Goal: Information Seeking & Learning: Learn about a topic

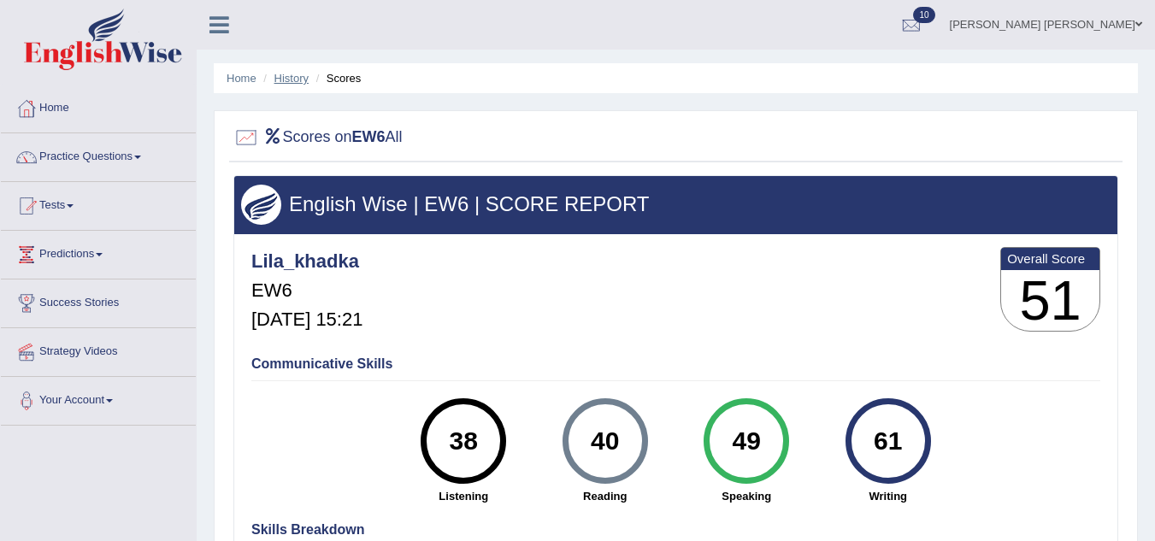
click at [281, 83] on link "History" at bounding box center [291, 78] width 34 height 13
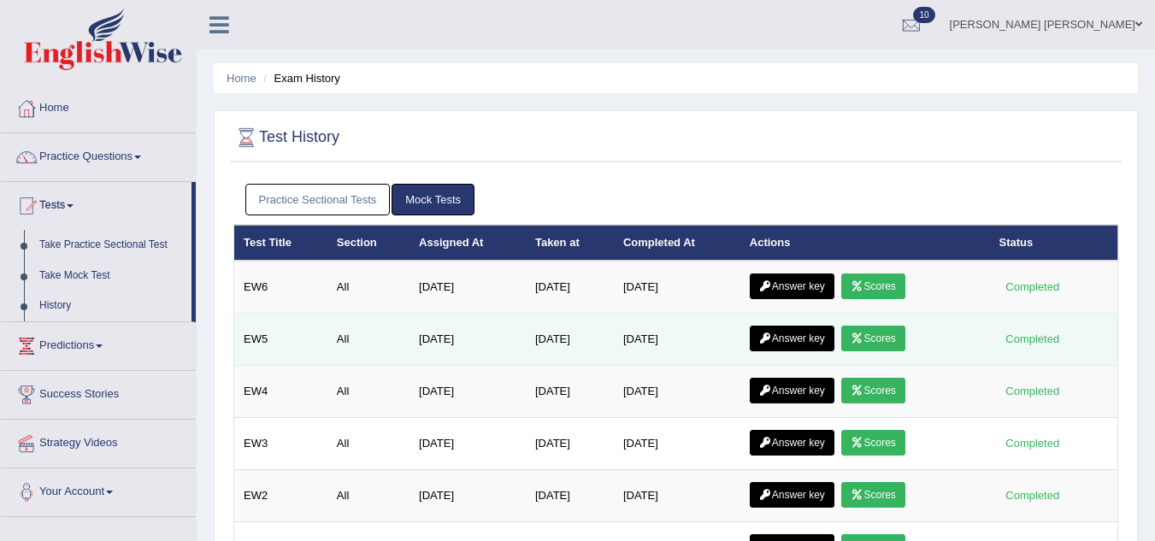
click at [895, 332] on link "Scores" at bounding box center [872, 339] width 63 height 26
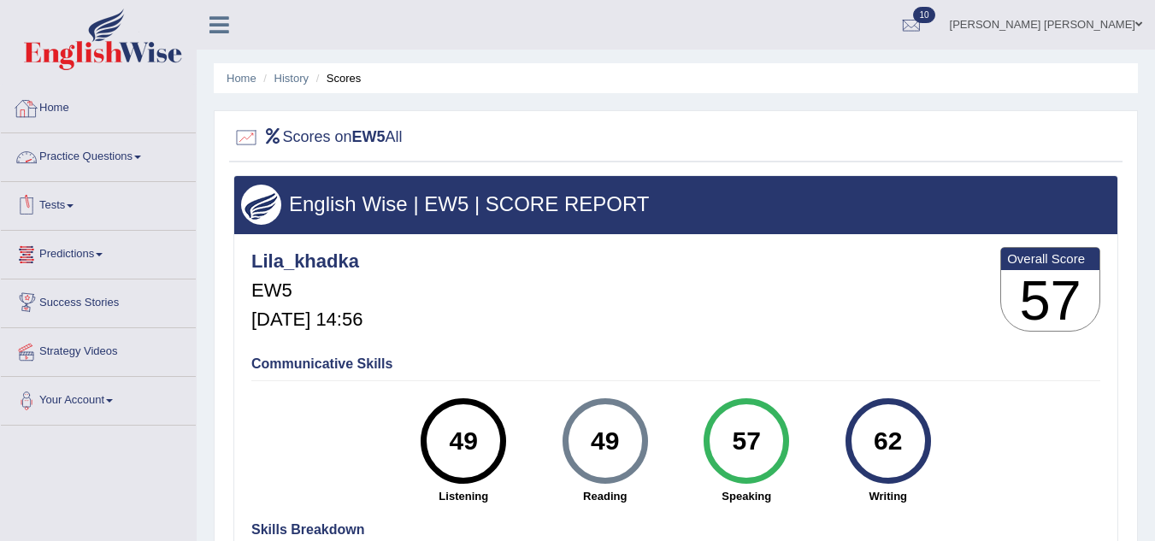
click at [57, 119] on link "Home" at bounding box center [98, 106] width 195 height 43
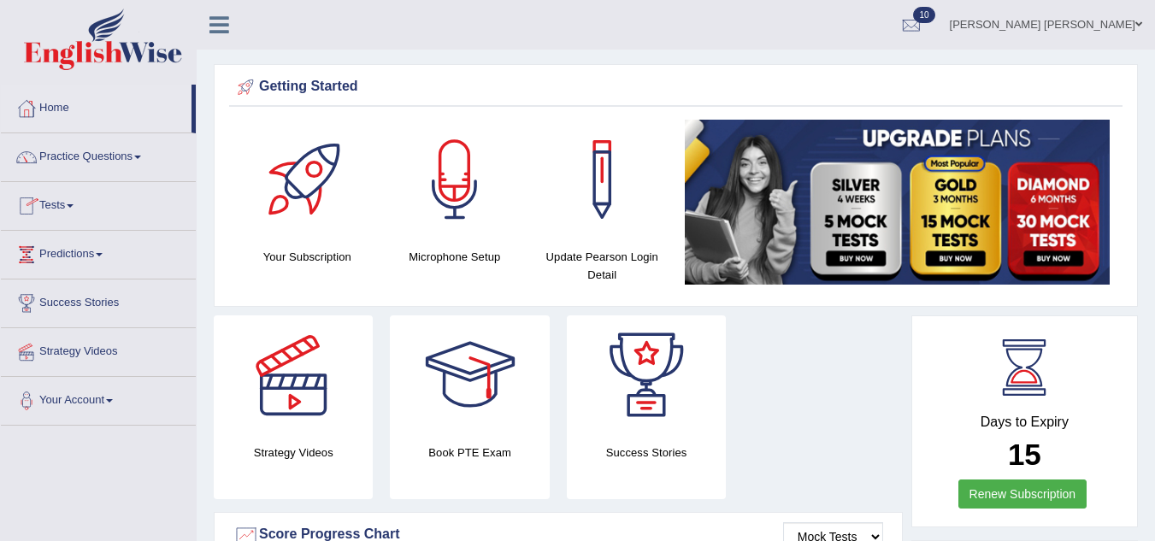
click at [89, 159] on link "Practice Questions" at bounding box center [98, 154] width 195 height 43
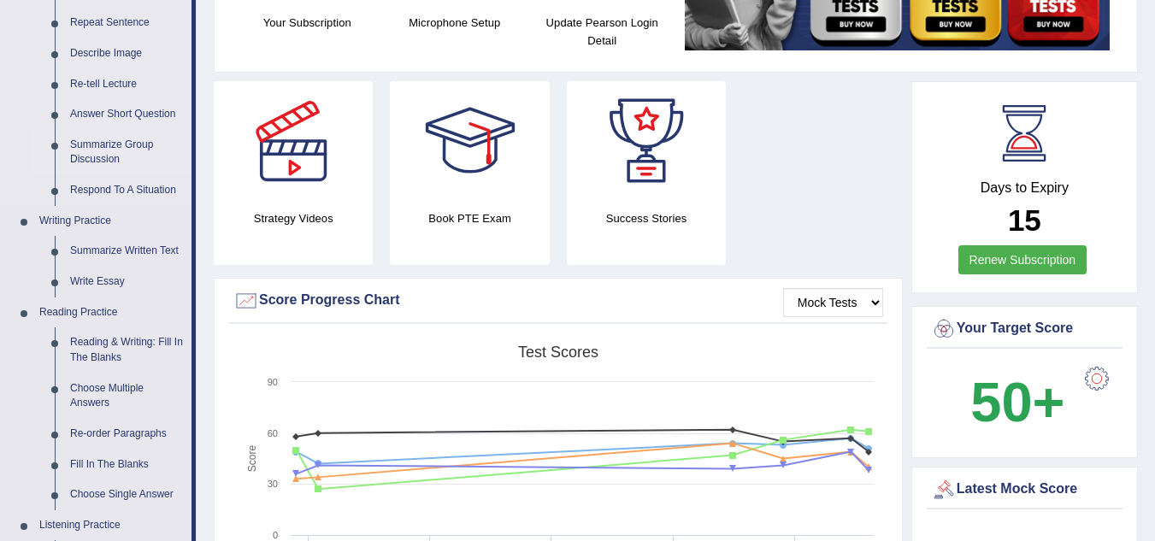
scroll to position [274, 0]
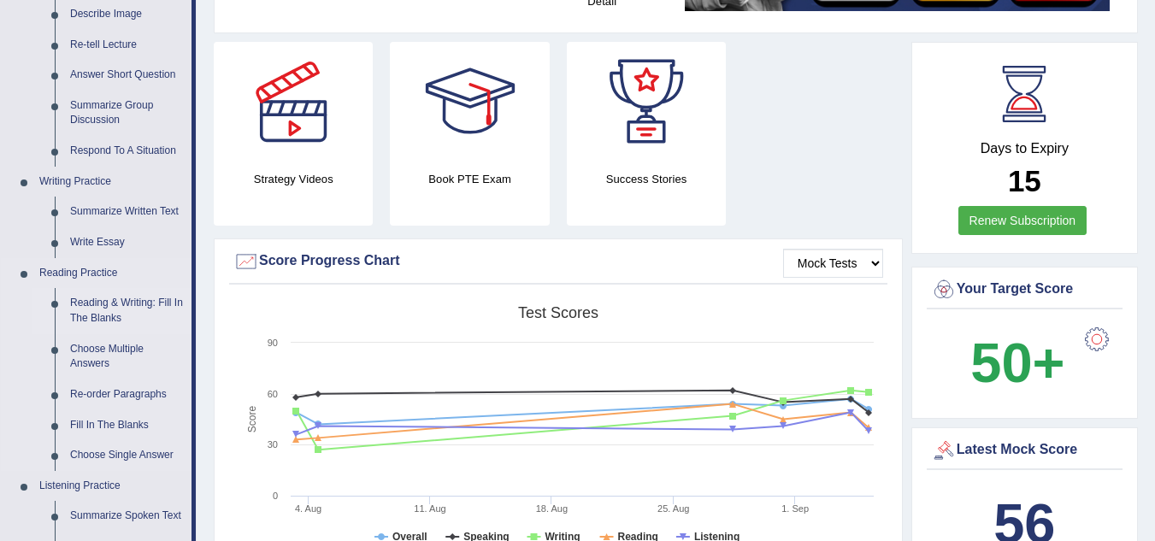
click at [123, 309] on link "Reading & Writing: Fill In The Blanks" at bounding box center [126, 310] width 129 height 45
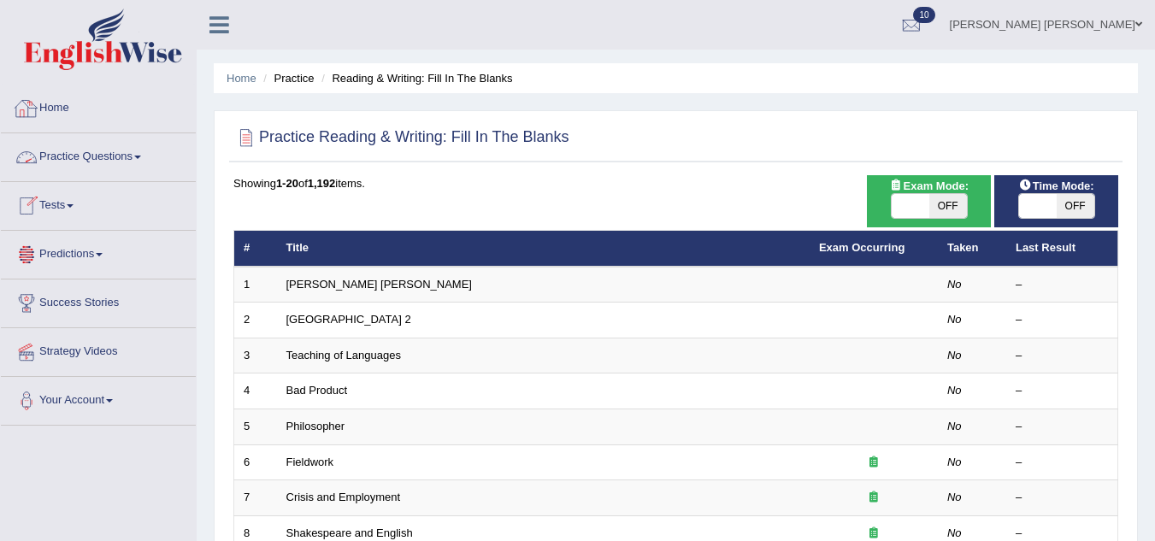
click at [47, 111] on link "Home" at bounding box center [98, 106] width 195 height 43
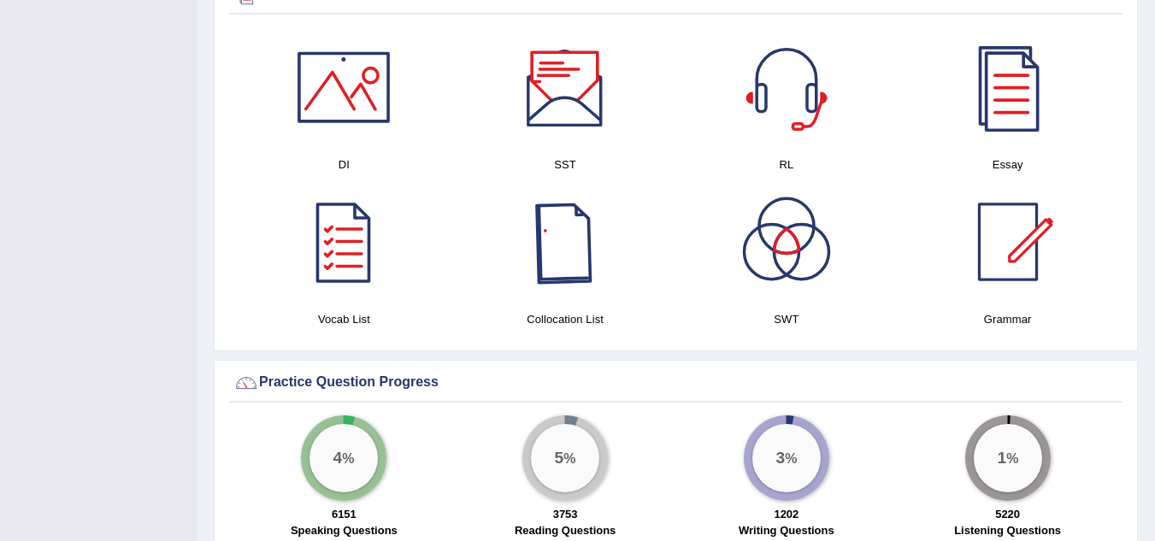
scroll to position [923, 0]
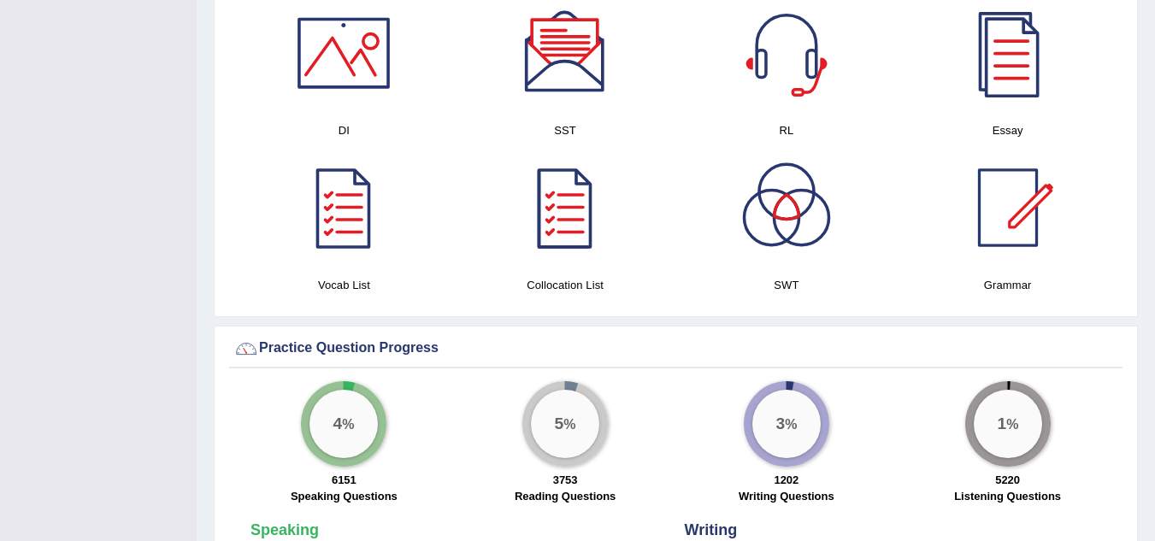
click at [554, 235] on div at bounding box center [565, 208] width 120 height 120
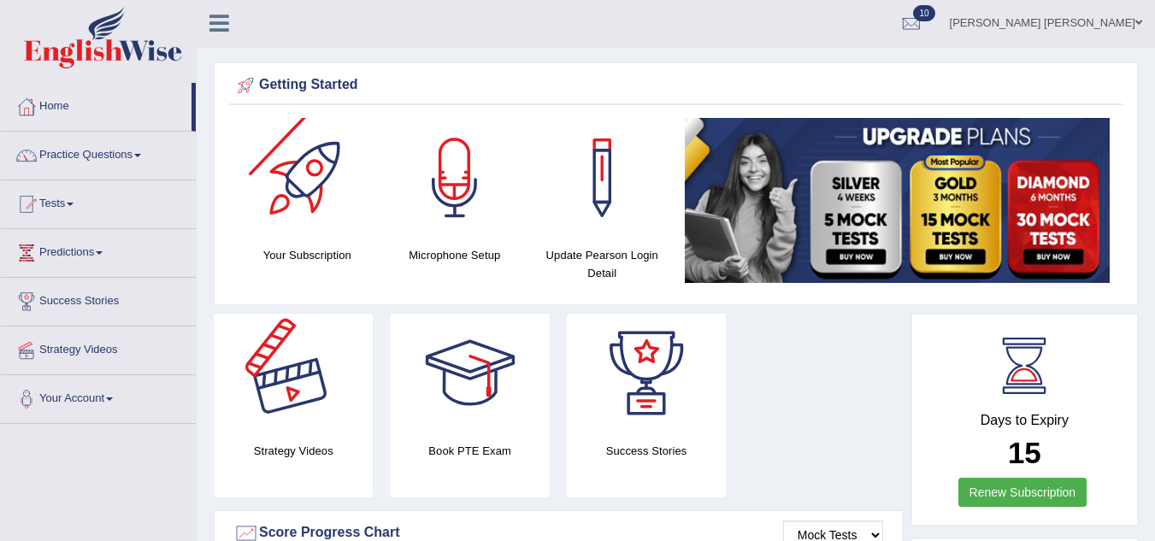
scroll to position [0, 0]
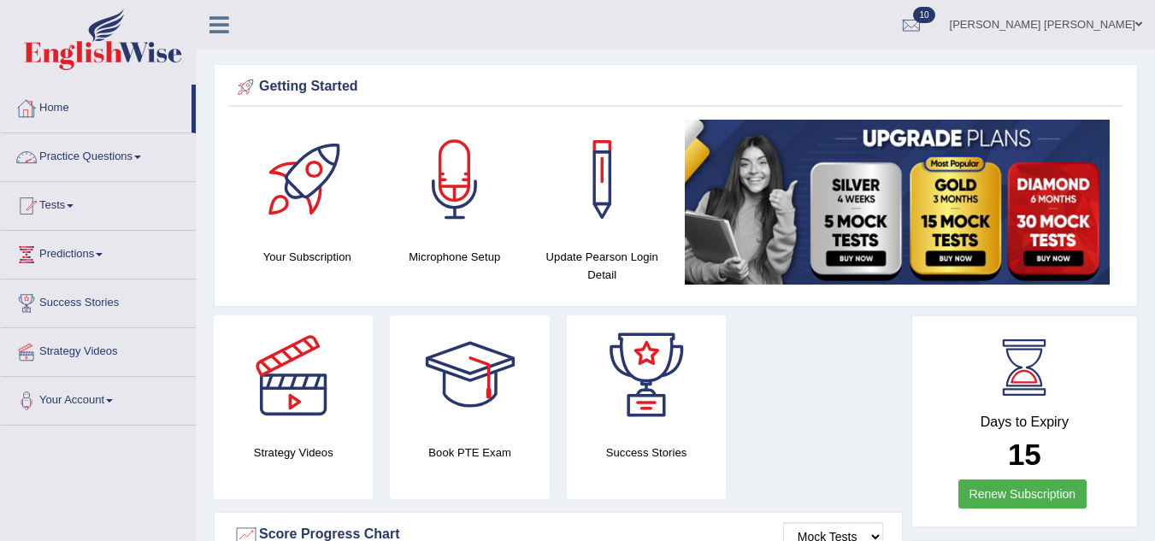
click at [75, 143] on link "Practice Questions" at bounding box center [98, 154] width 195 height 43
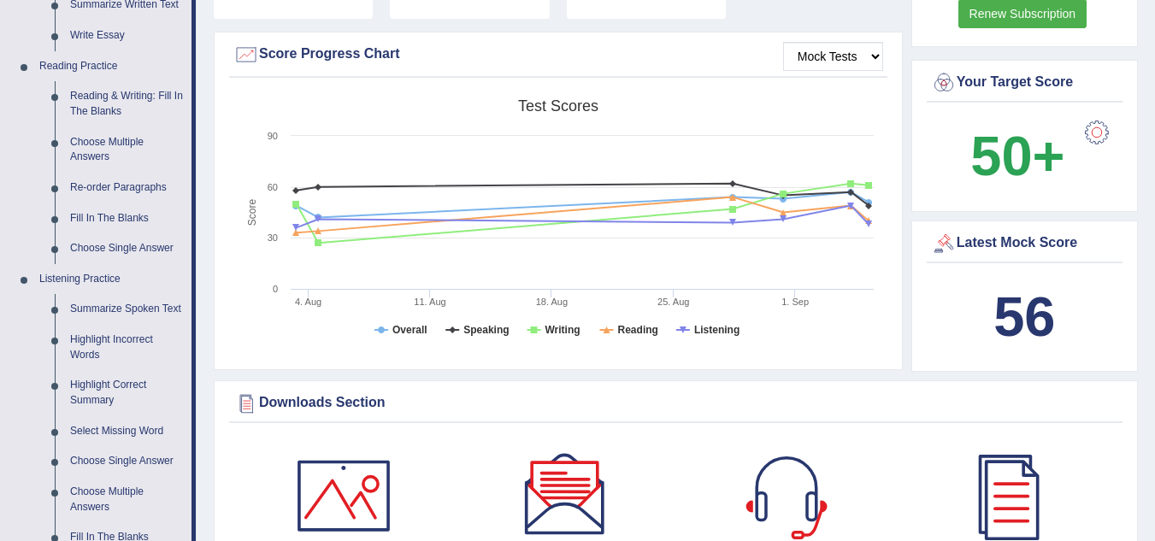
scroll to position [547, 0]
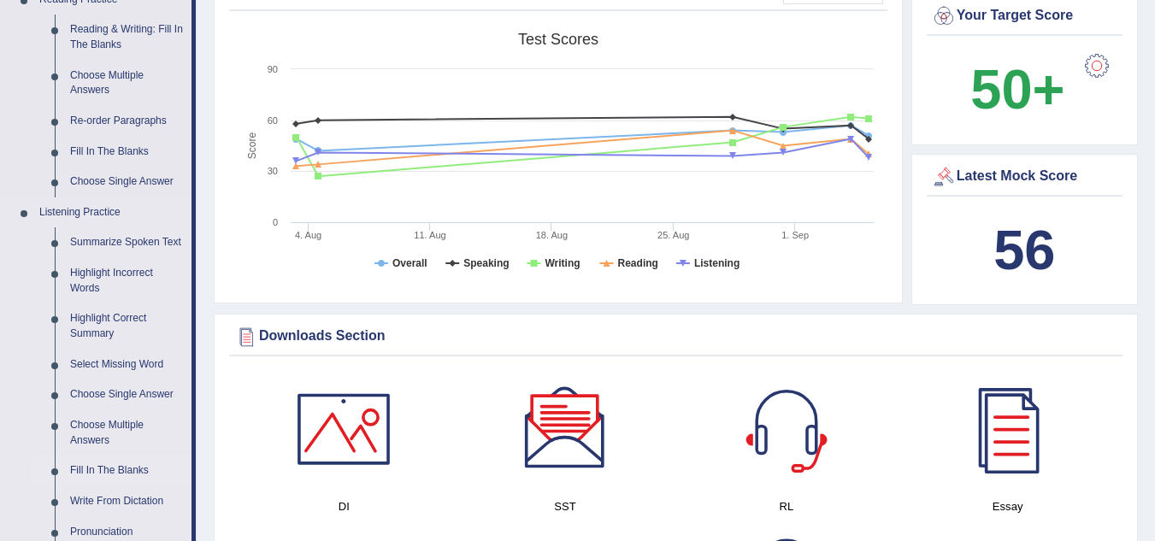
click at [114, 472] on link "Fill In The Blanks" at bounding box center [126, 471] width 129 height 31
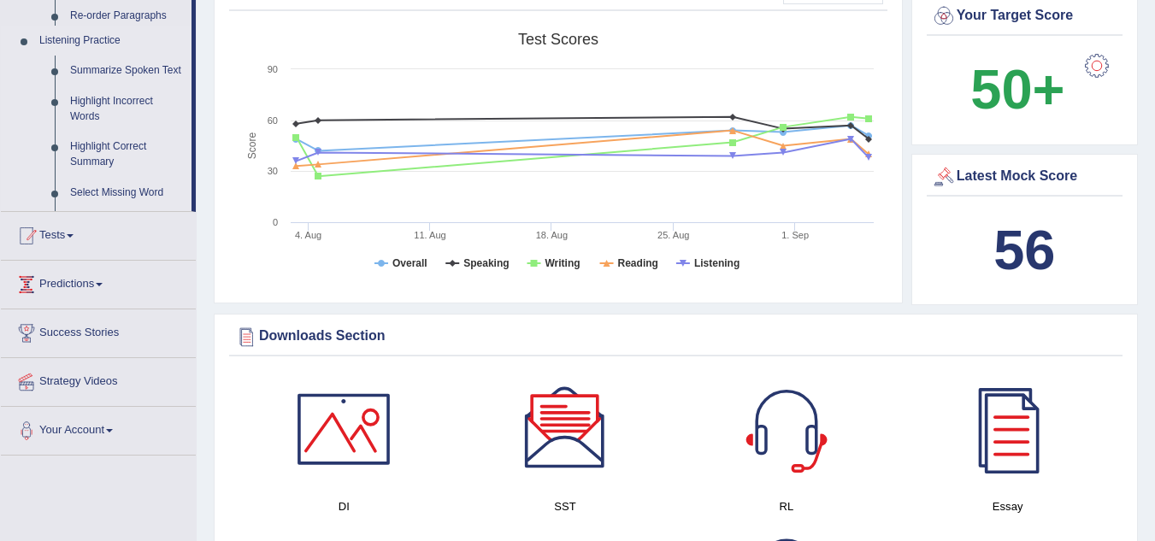
scroll to position [218, 0]
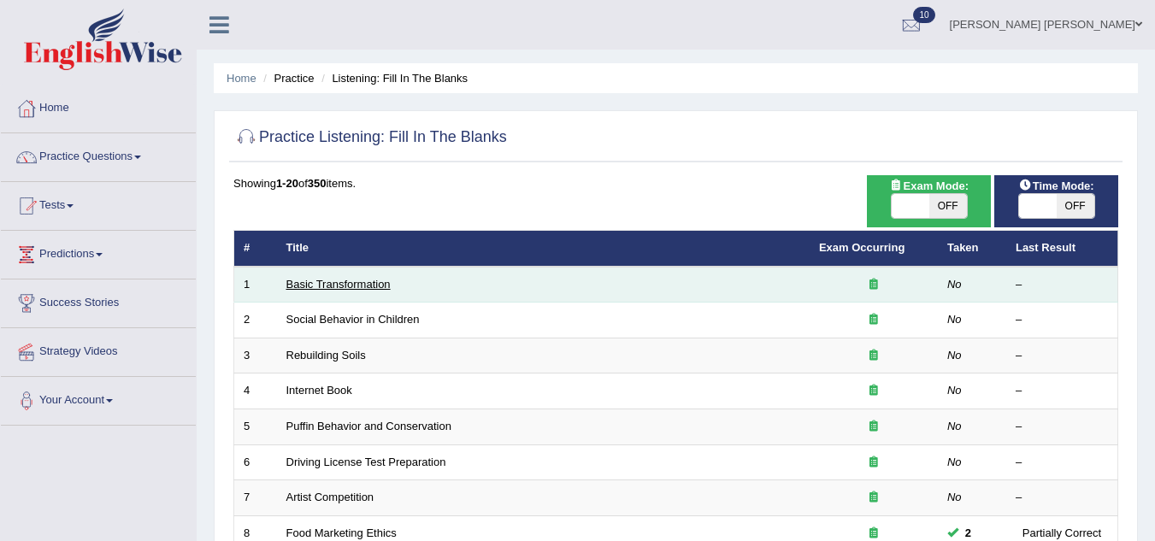
click at [357, 282] on link "Basic Transformation" at bounding box center [338, 284] width 104 height 13
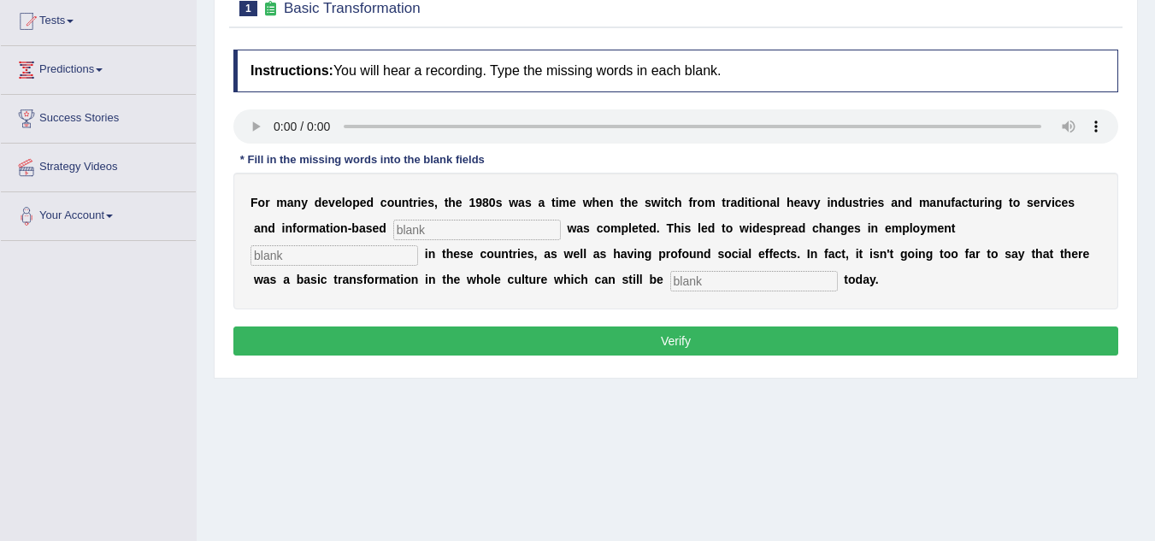
scroll to position [239, 0]
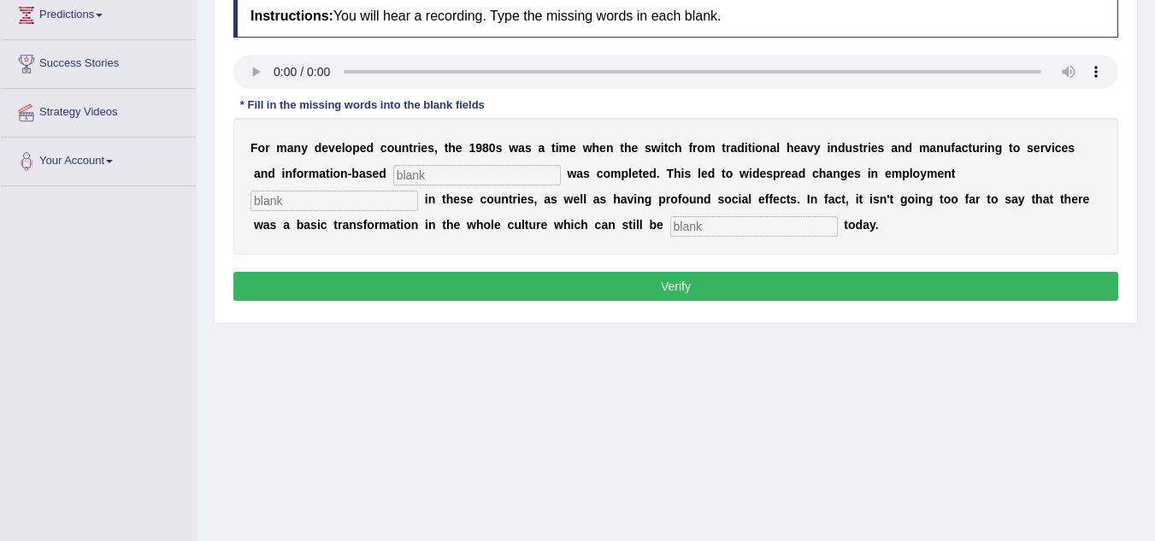
click at [439, 175] on input "text" at bounding box center [477, 175] width 168 height 21
type input "BASE"
click at [327, 205] on input "text" at bounding box center [334, 201] width 168 height 21
type input "PATTERN"
click at [726, 223] on input "text" at bounding box center [754, 226] width 168 height 21
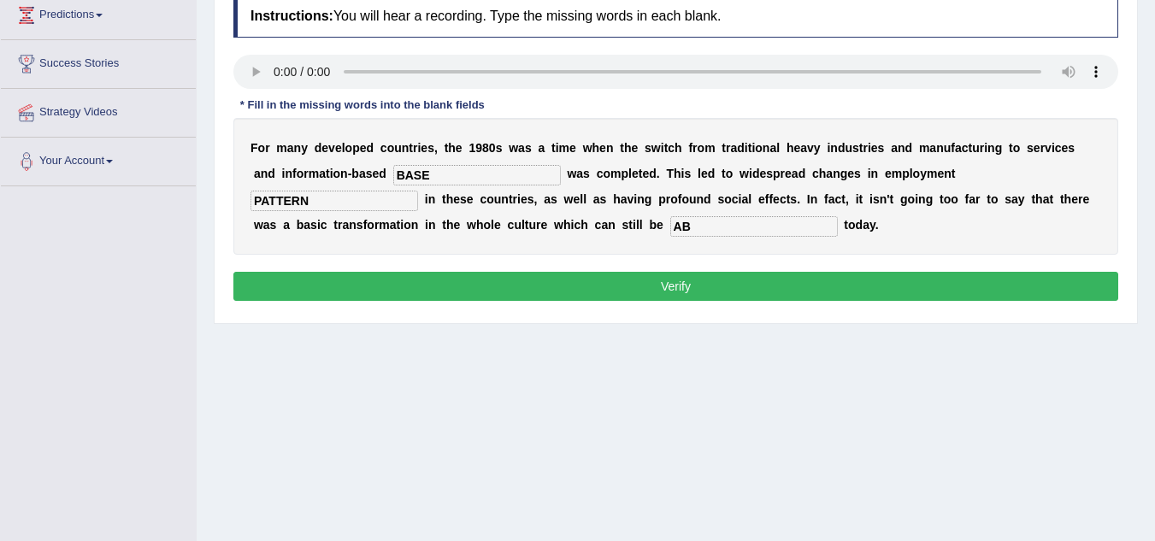
type input "A"
type input "abserved"
click at [347, 191] on input "PATTERN" at bounding box center [334, 201] width 168 height 21
type input "P"
type input "pattern"
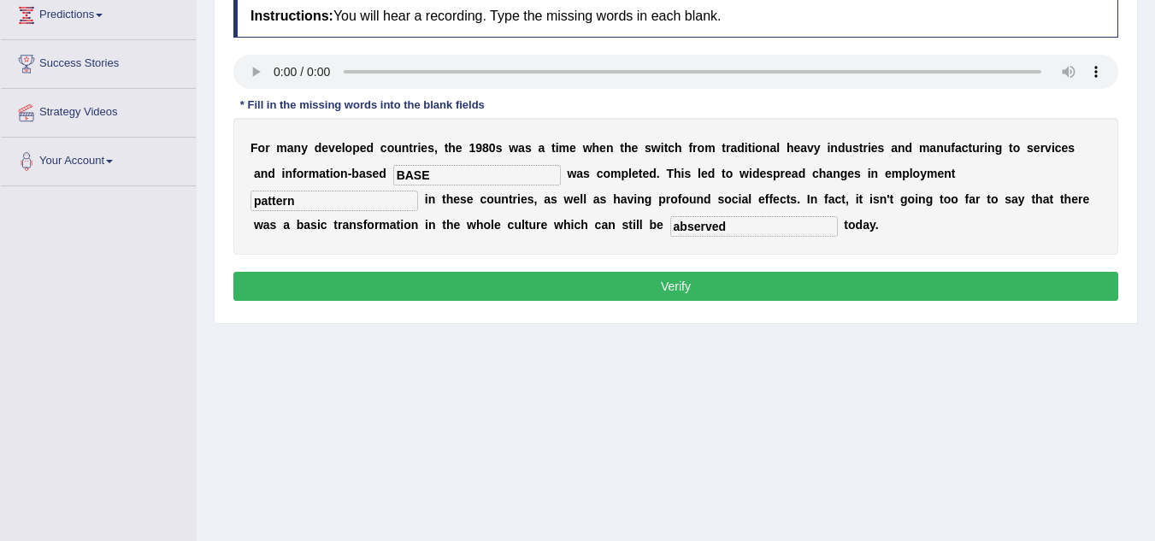
click at [458, 166] on input "BASE" at bounding box center [477, 175] width 168 height 21
type input "B"
type input "base"
click at [575, 285] on button "Verify" at bounding box center [675, 286] width 885 height 29
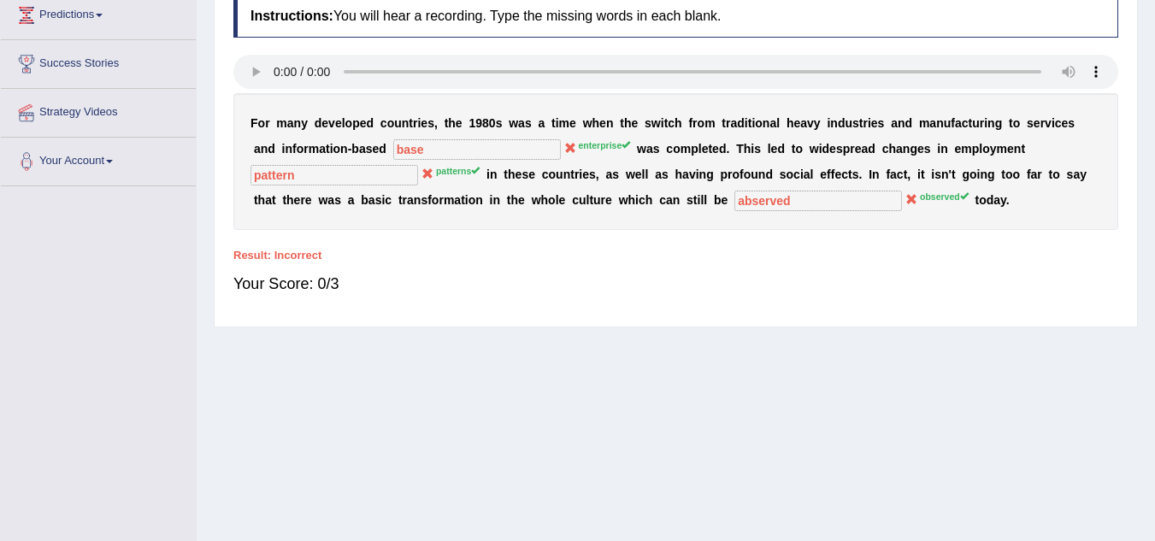
click at [747, 50] on div "Instructions: You will hear a recording. Type the missing words in each blank. …" at bounding box center [675, 152] width 893 height 332
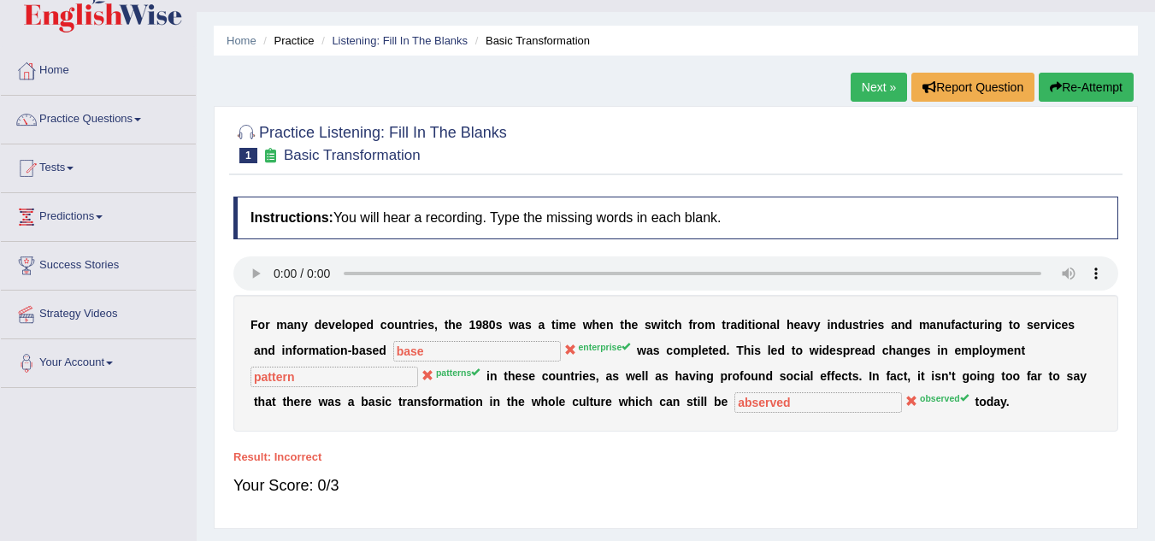
scroll to position [0, 0]
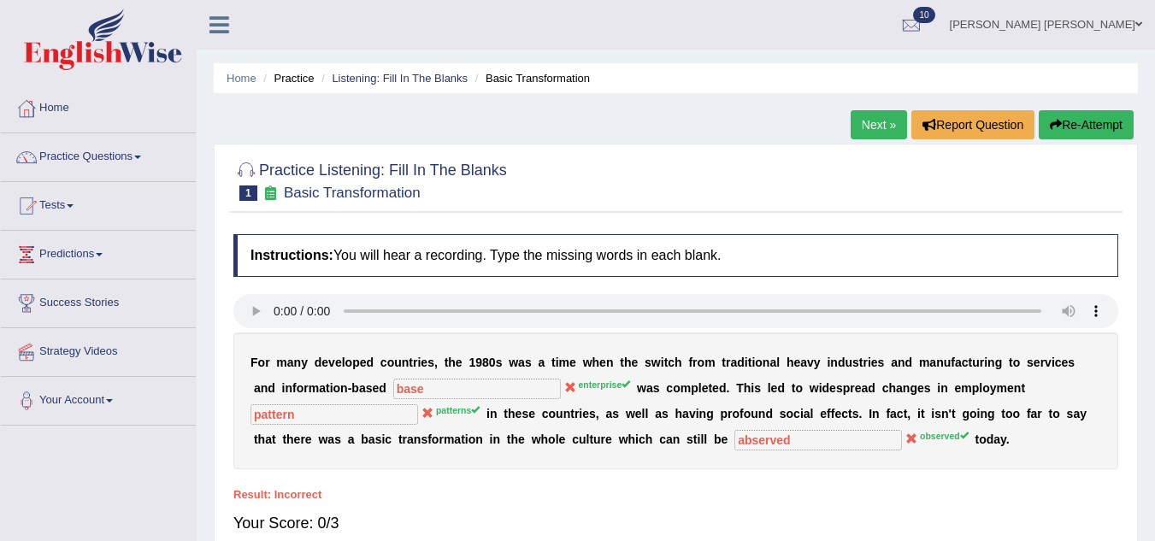
click at [1087, 122] on button "Re-Attempt" at bounding box center [1086, 124] width 95 height 29
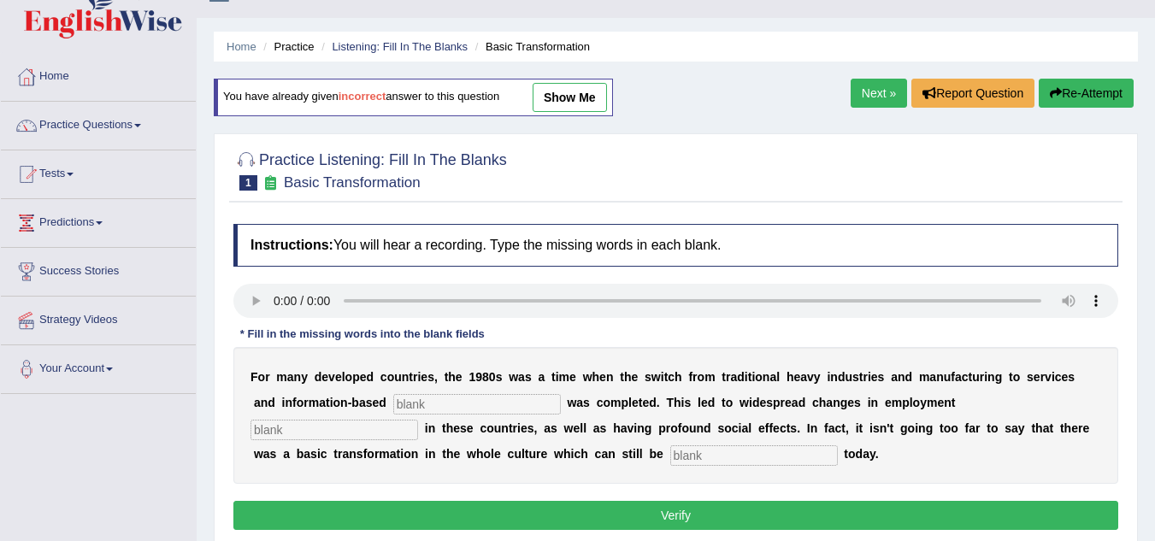
scroll to position [34, 0]
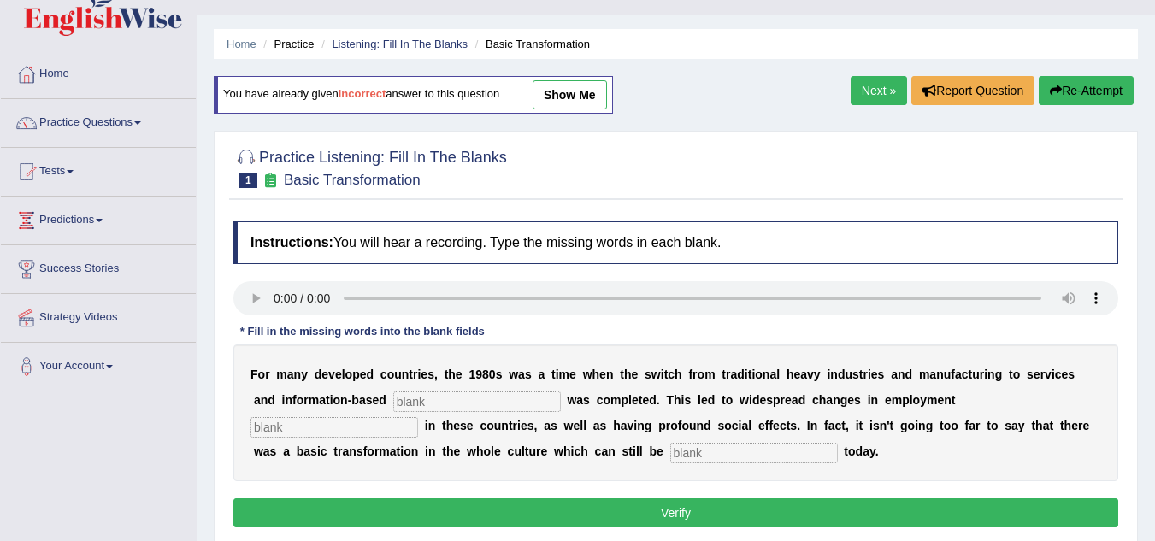
click at [422, 397] on input "text" at bounding box center [477, 401] width 168 height 21
type input "inter"
click at [315, 423] on input "text" at bounding box center [334, 427] width 168 height 21
type input "pasttern"
click at [726, 462] on input "text" at bounding box center [754, 453] width 168 height 21
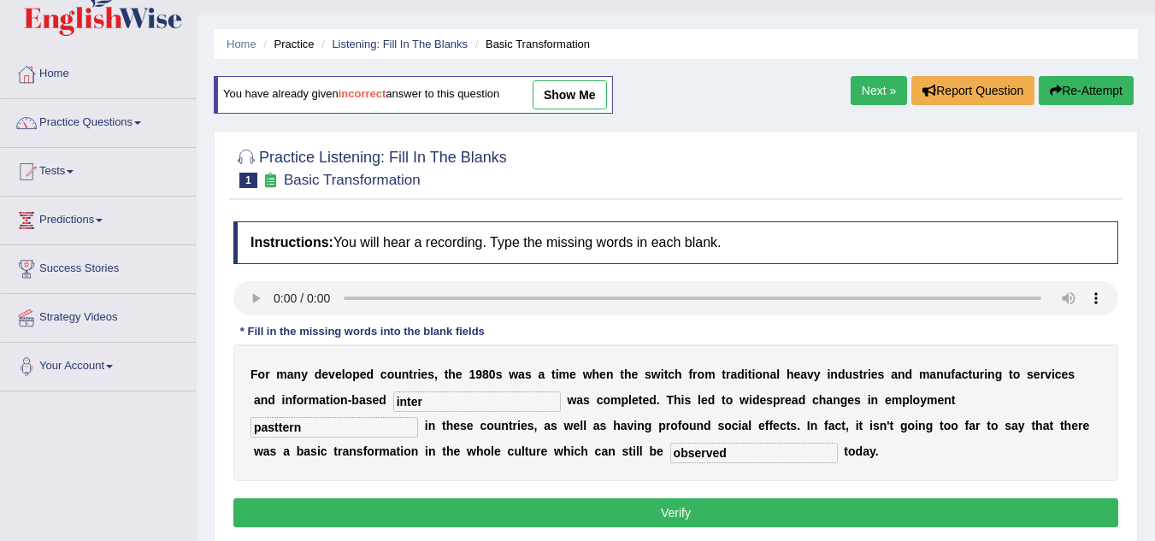
type input "observed"
click at [444, 394] on input "inter" at bounding box center [477, 401] width 168 height 21
type input "interprise"
click at [650, 526] on button "Verify" at bounding box center [675, 512] width 885 height 29
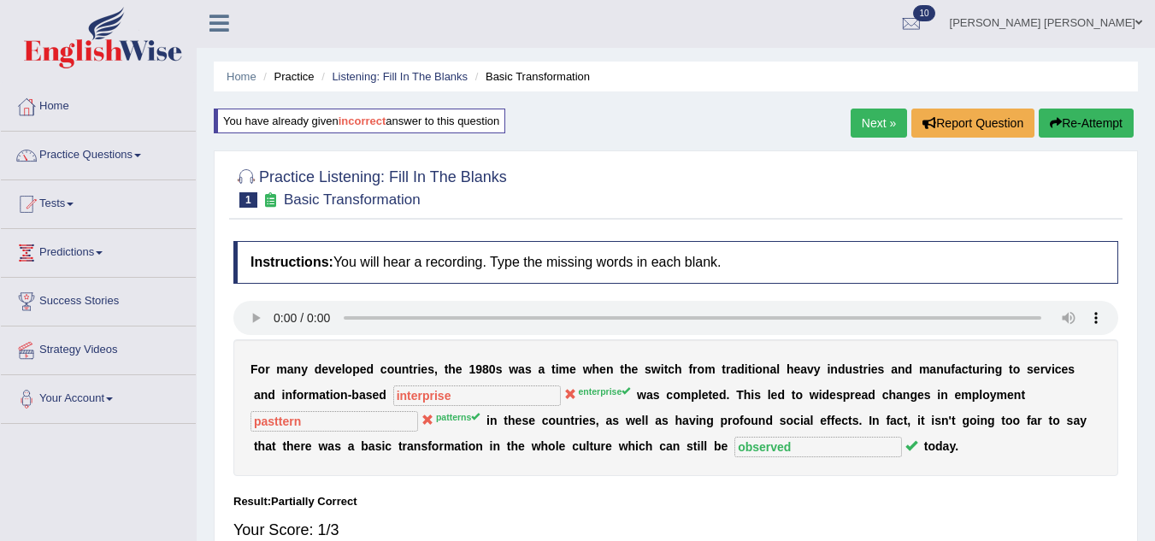
scroll to position [0, 0]
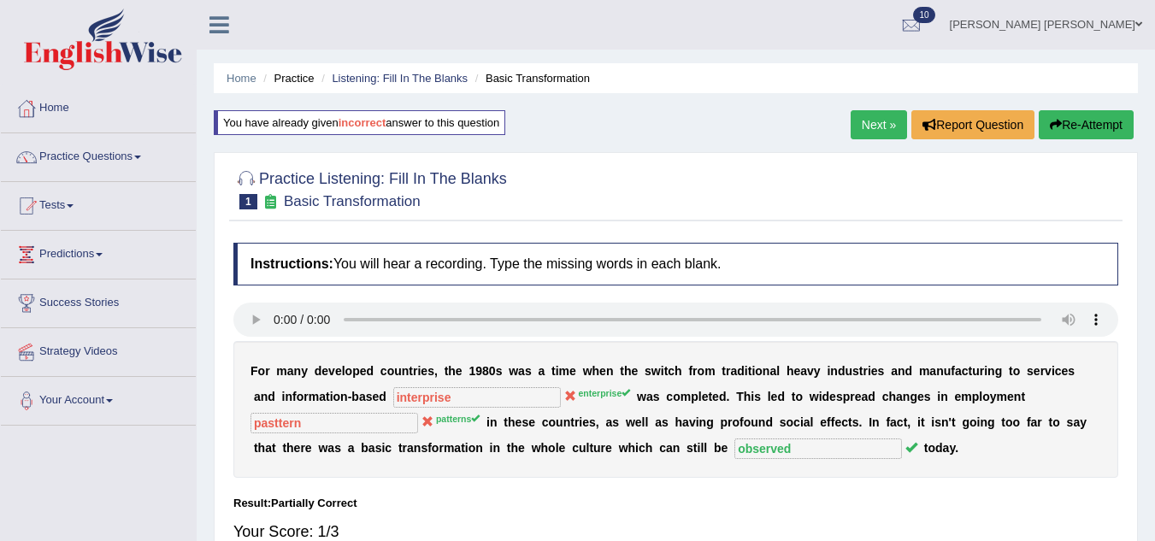
click at [872, 120] on link "Next »" at bounding box center [879, 124] width 56 height 29
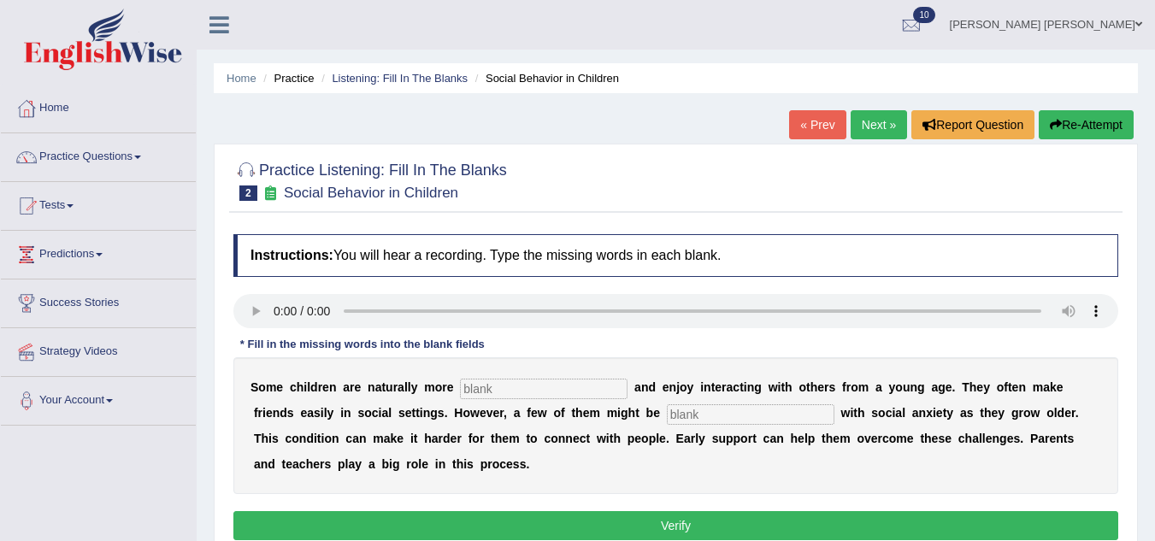
scroll to position [34, 0]
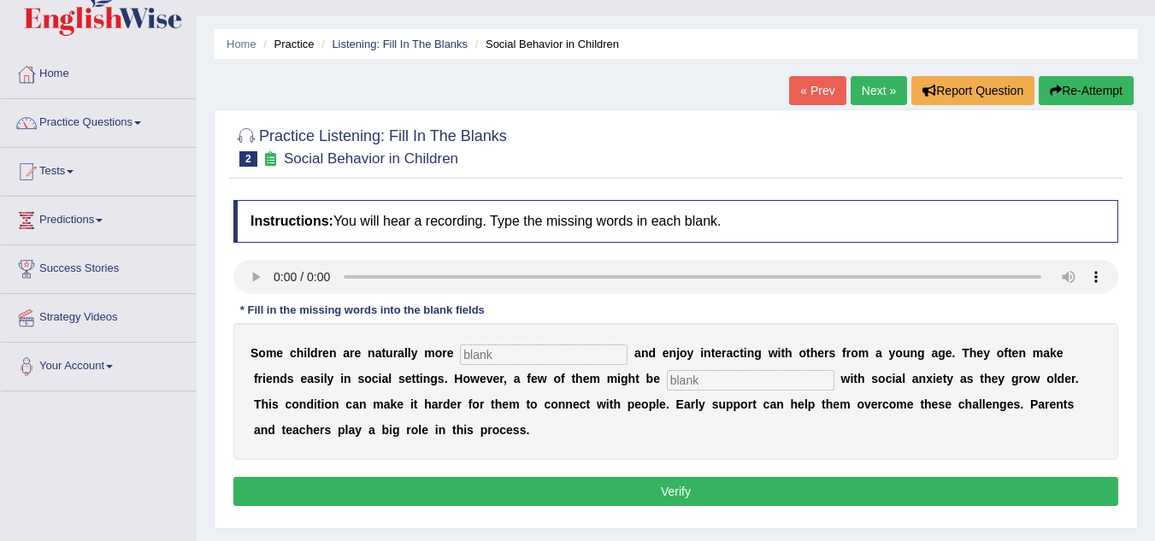
click at [495, 360] on input "text" at bounding box center [544, 354] width 168 height 21
type input "socin=ba;l"
click at [747, 385] on input "text" at bounding box center [751, 380] width 168 height 21
type input "diagnosed"
click at [558, 362] on input "socin=ba;l" at bounding box center [544, 354] width 168 height 21
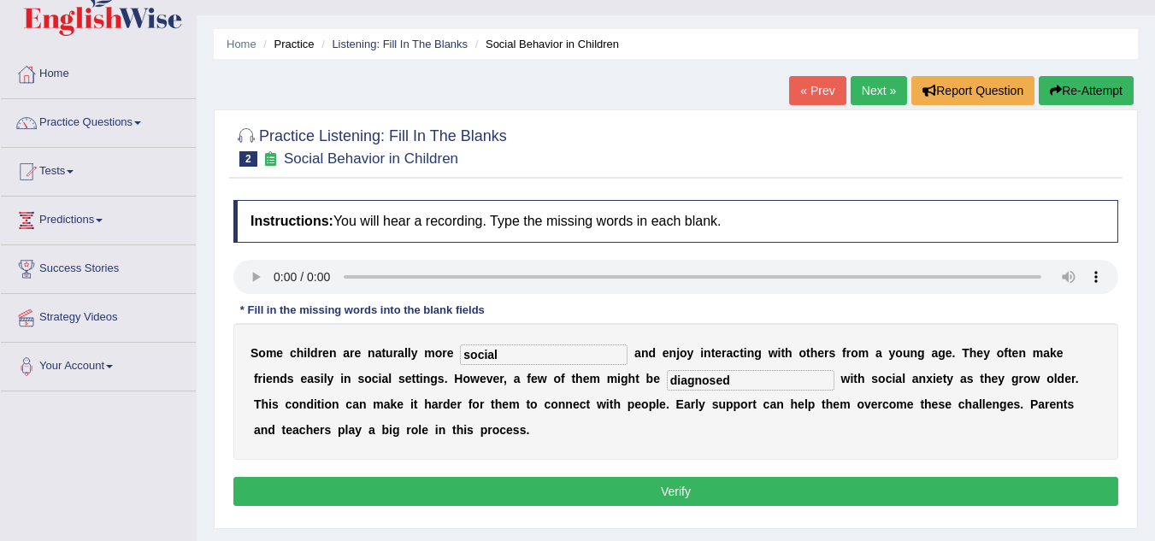
type input "social"
click at [686, 480] on button "Verify" at bounding box center [675, 491] width 885 height 29
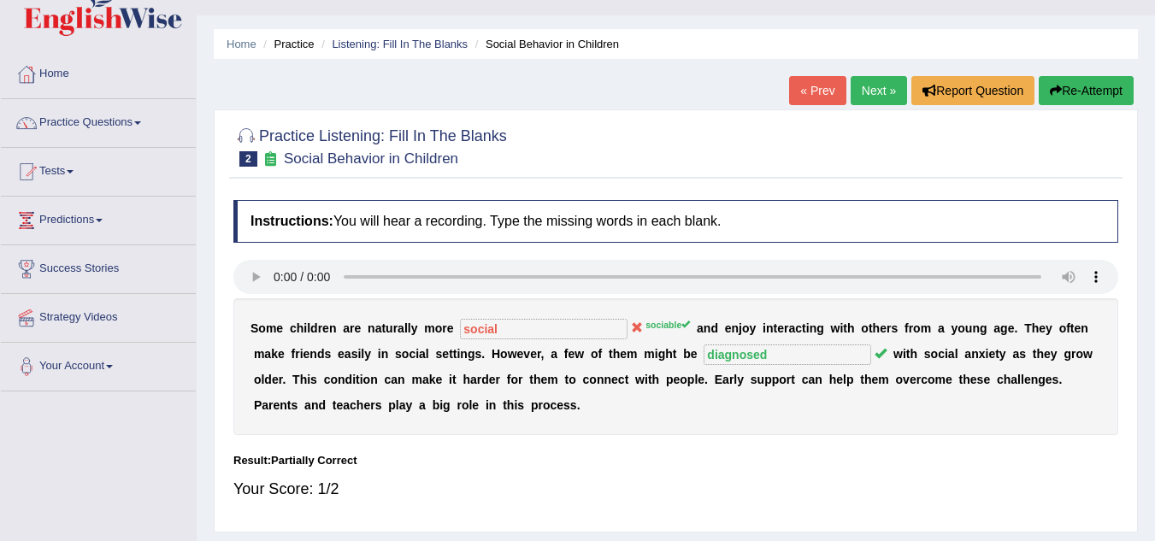
click at [1086, 90] on button "Re-Attempt" at bounding box center [1086, 90] width 95 height 29
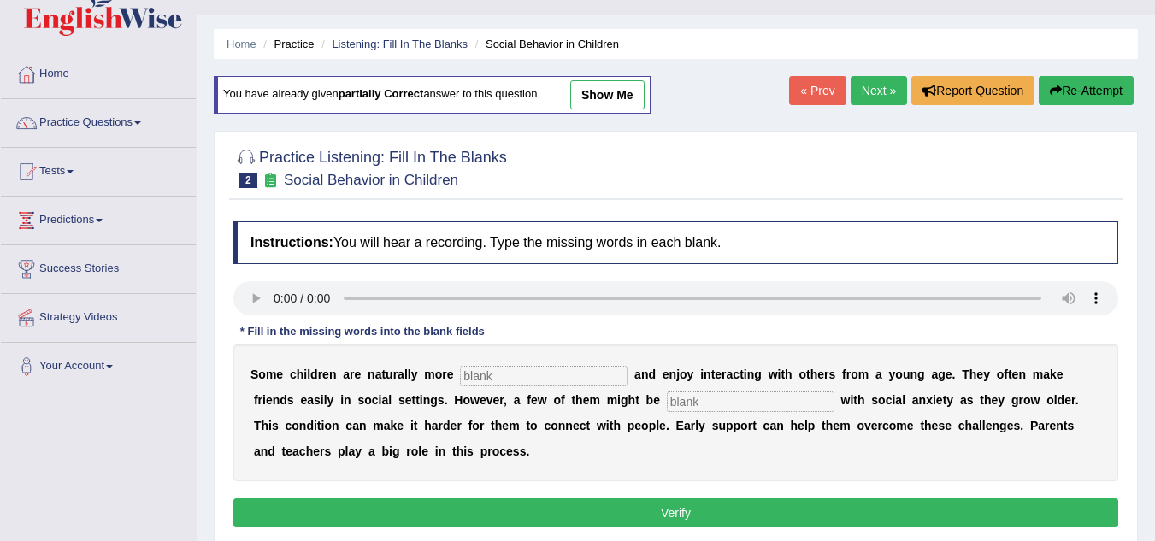
click at [482, 380] on input "text" at bounding box center [544, 376] width 168 height 21
click at [693, 395] on input "text" at bounding box center [751, 401] width 168 height 21
type input "diagnosed"
click at [521, 382] on input "text" at bounding box center [544, 376] width 168 height 21
type input "sociable"
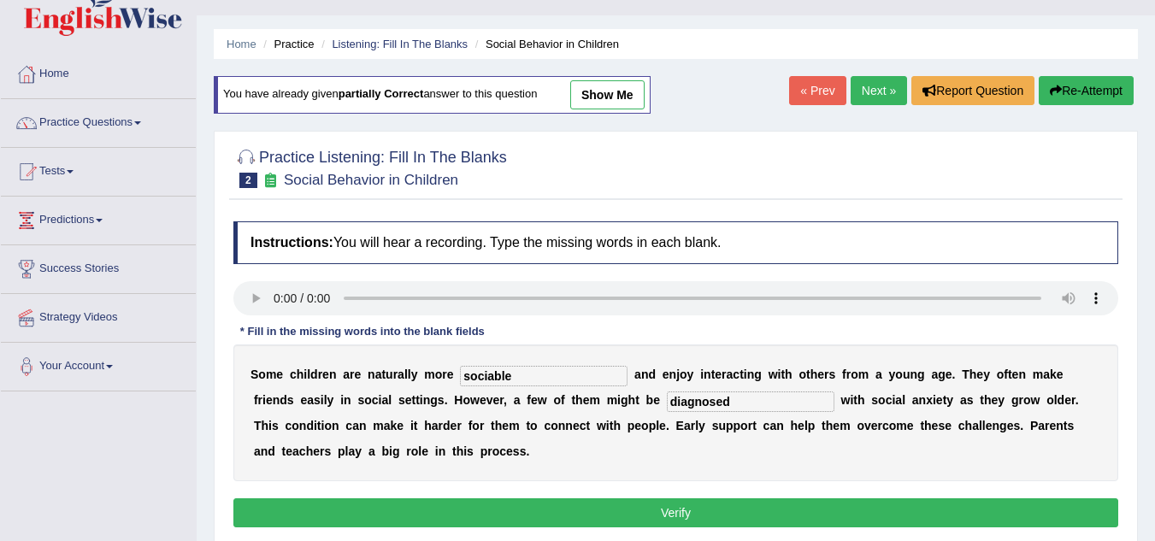
click at [567, 513] on button "Verify" at bounding box center [675, 512] width 885 height 29
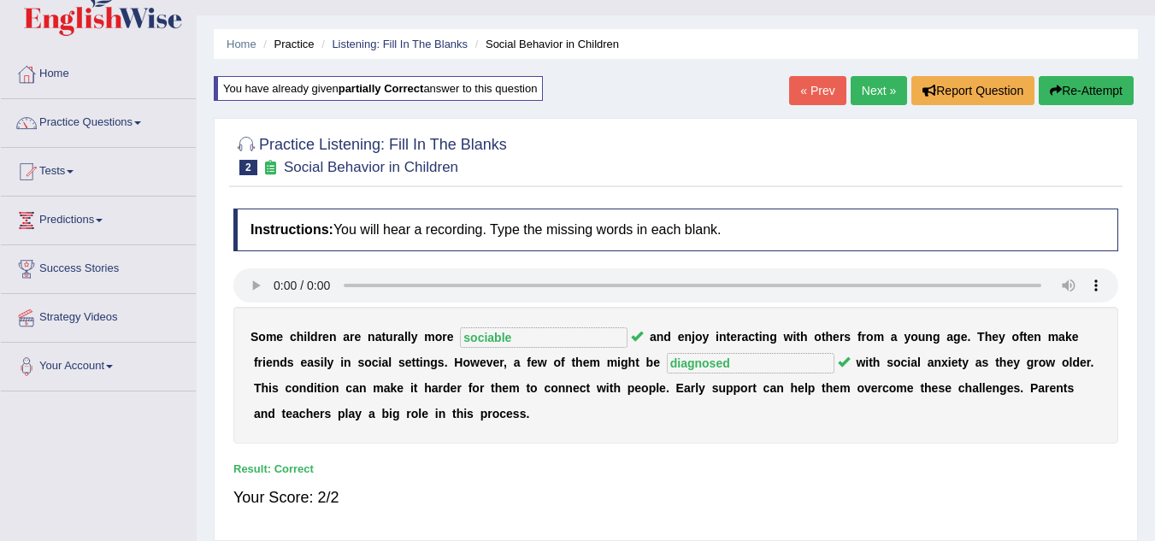
click at [874, 97] on link "Next »" at bounding box center [879, 90] width 56 height 29
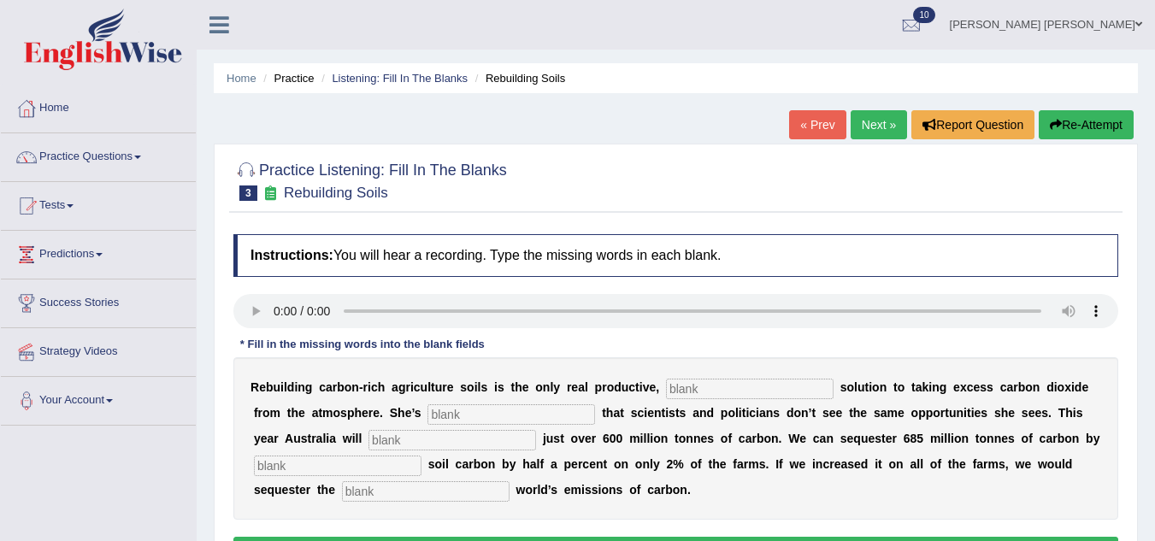
click at [693, 392] on input "text" at bounding box center [750, 389] width 168 height 21
click at [709, 397] on input "text" at bounding box center [750, 389] width 168 height 21
type input "permenaen"
click at [480, 417] on input "text" at bounding box center [511, 414] width 168 height 21
type input "frute"
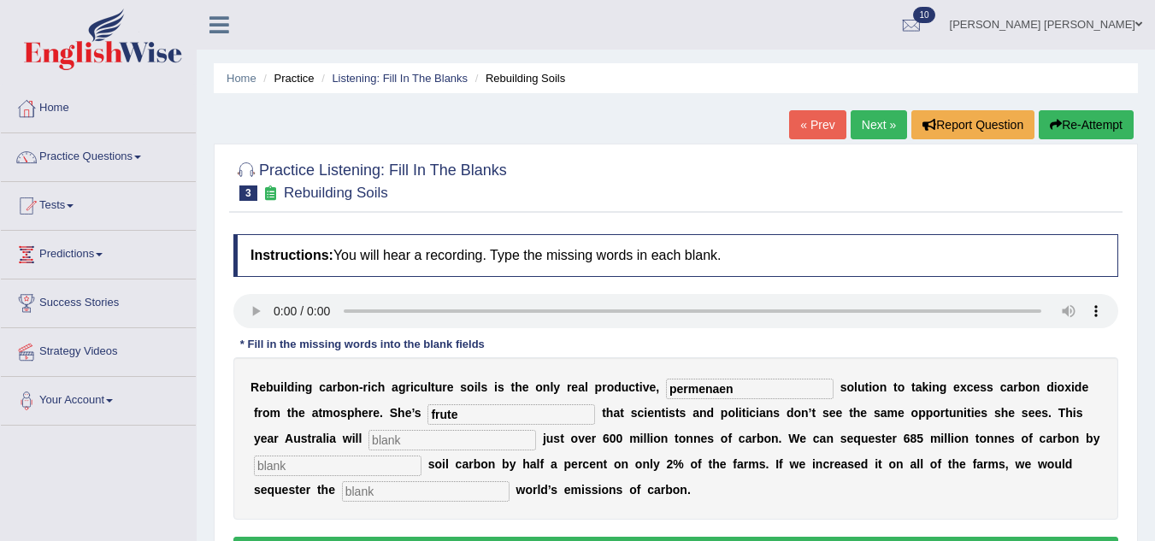
click at [405, 444] on input "text" at bounding box center [452, 440] width 168 height 21
type input "emitd"
click at [332, 472] on input "text" at bounding box center [338, 466] width 168 height 21
type input "increasing"
click at [362, 485] on input "text" at bounding box center [426, 491] width 168 height 21
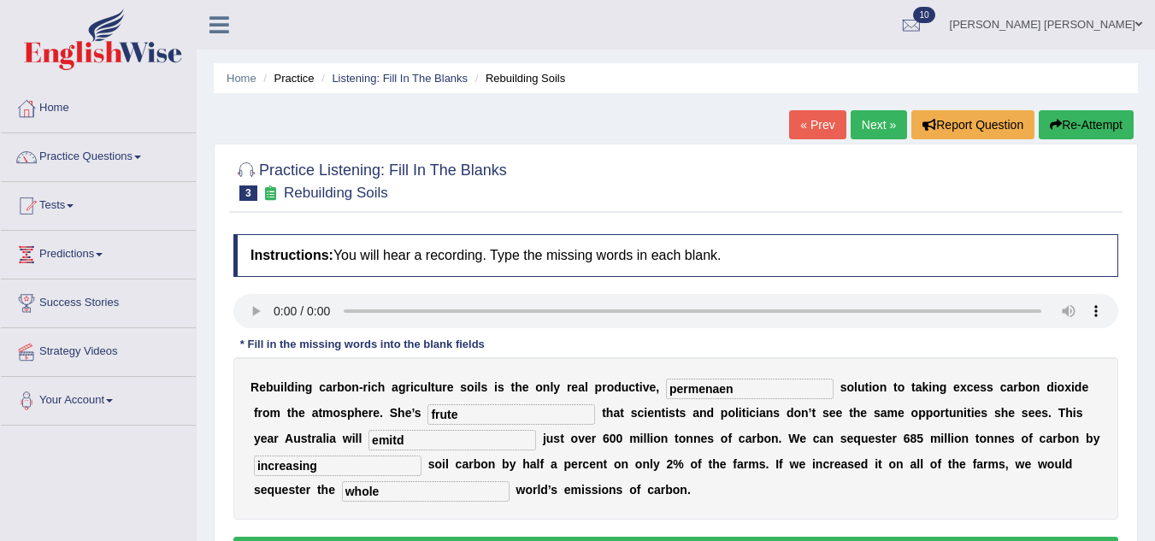
type input "whole"
click at [421, 444] on input "emitd" at bounding box center [452, 440] width 168 height 21
type input "emit"
click at [495, 414] on input "frute" at bounding box center [511, 414] width 168 height 21
type input "frustrated"
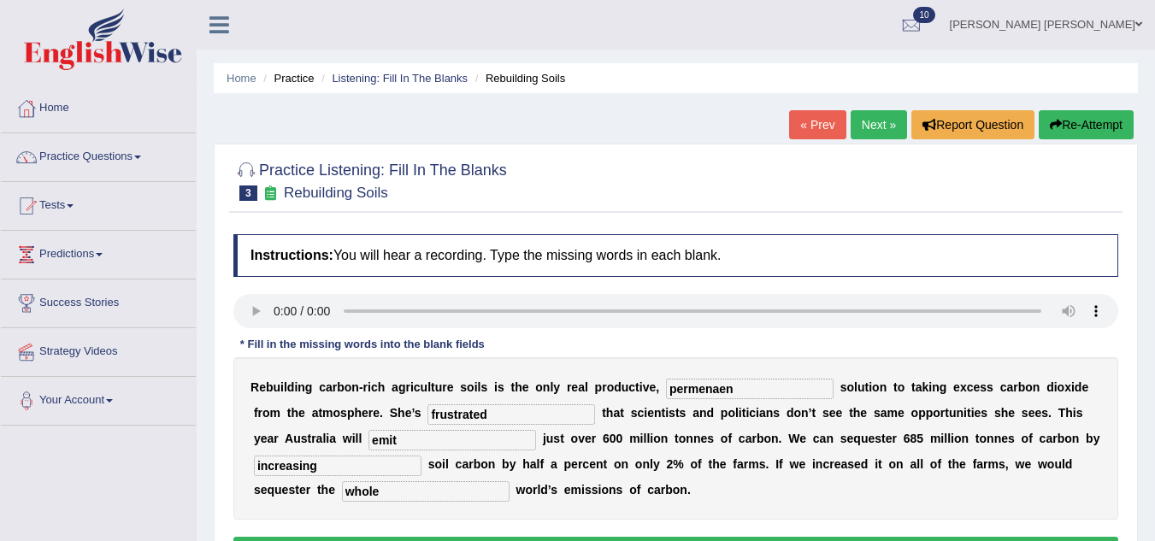
click at [764, 389] on input "permenaen" at bounding box center [750, 389] width 168 height 21
type input "p"
type input "permanent"
click at [764, 340] on div "Instructions: You will hear a recording. Type the missing words in each blank. …" at bounding box center [675, 403] width 893 height 354
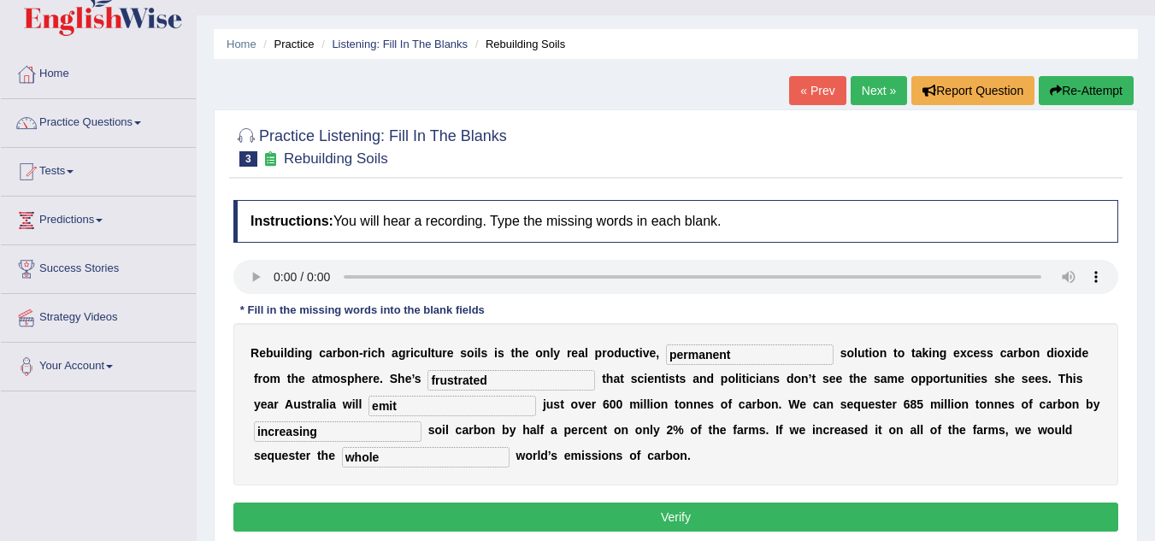
scroll to position [103, 0]
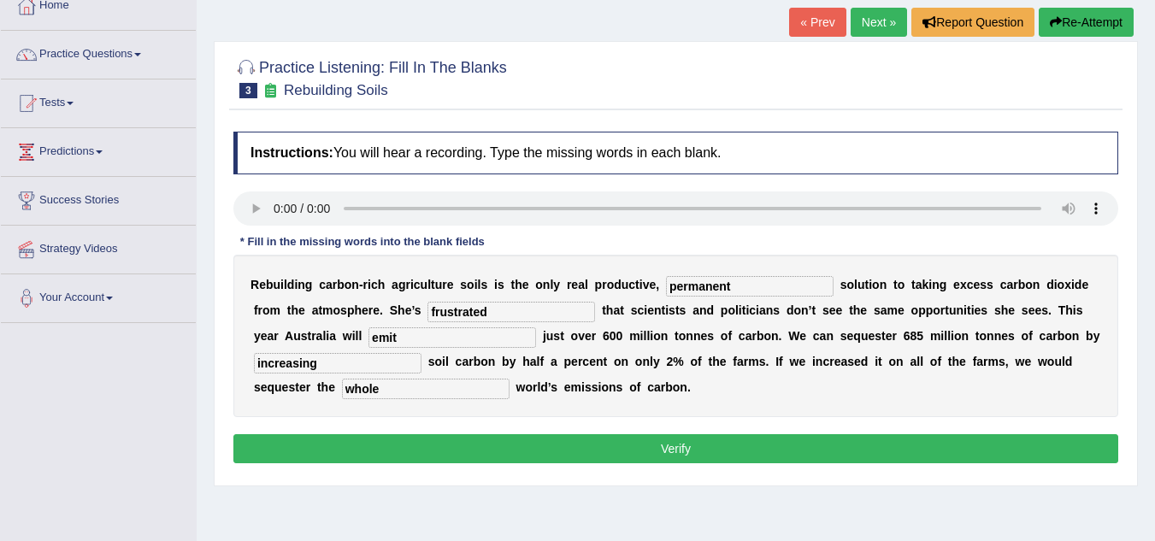
click at [674, 450] on button "Verify" at bounding box center [675, 448] width 885 height 29
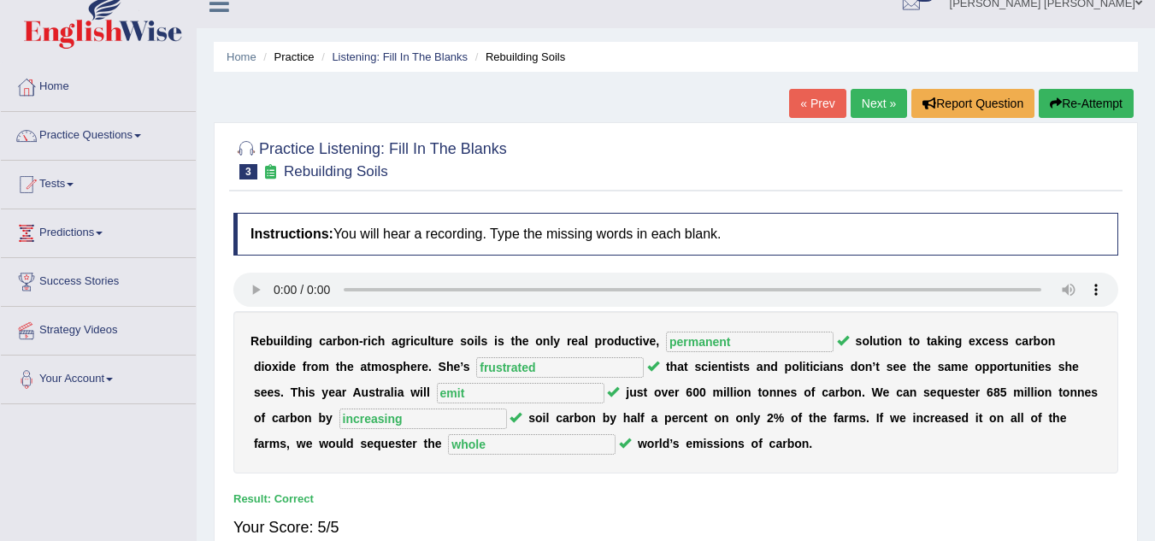
scroll to position [0, 0]
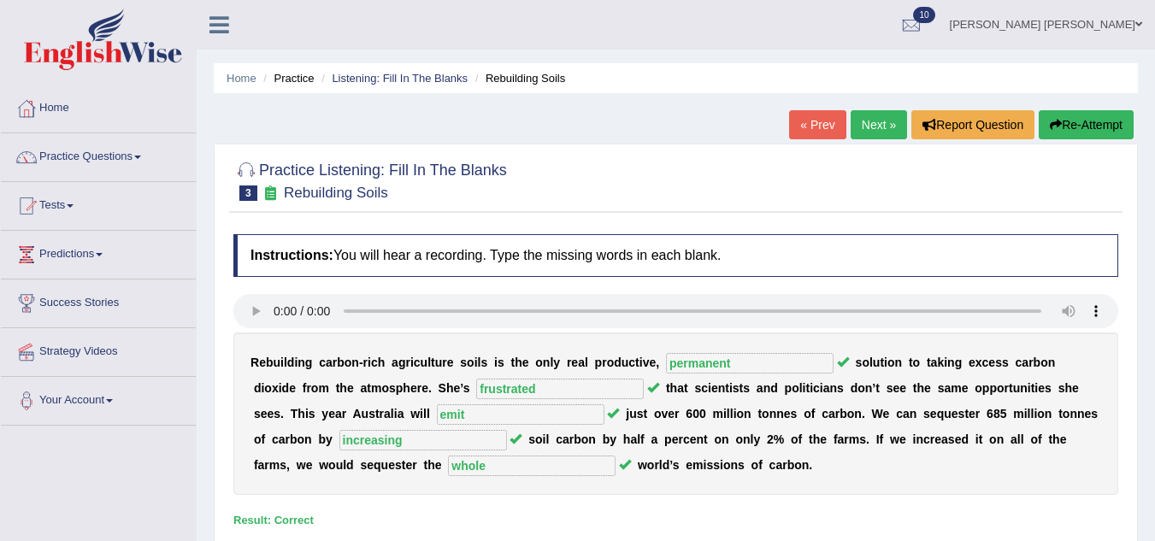
click at [868, 127] on link "Next »" at bounding box center [879, 124] width 56 height 29
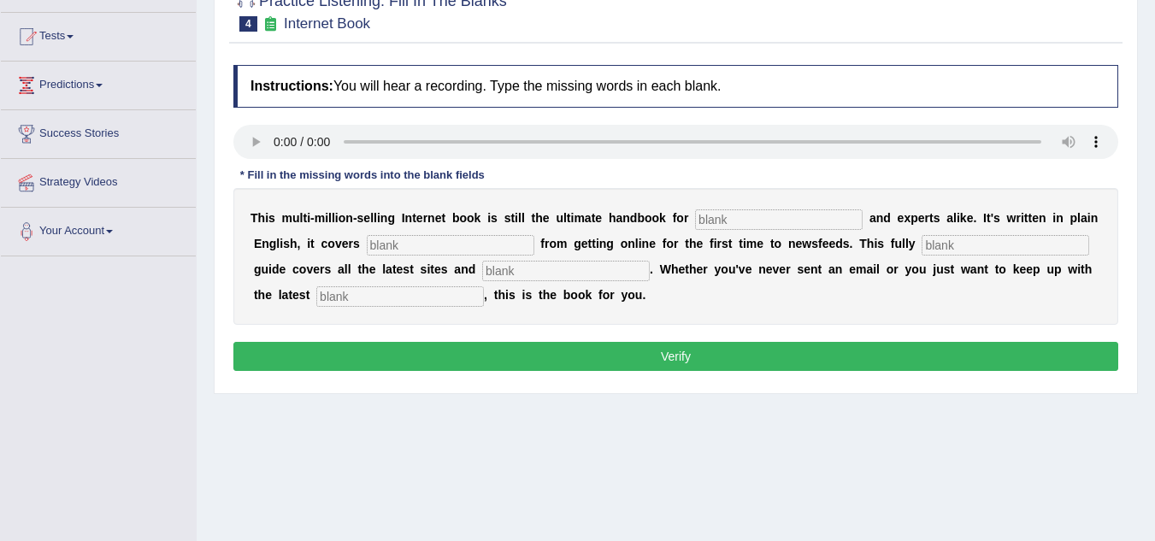
scroll to position [171, 0]
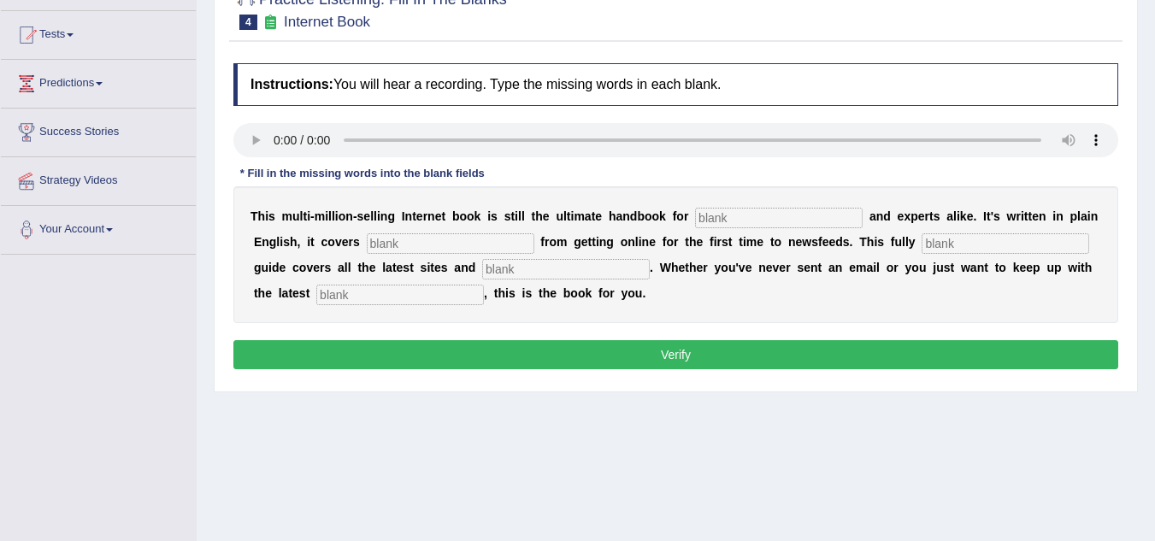
click at [734, 216] on input "text" at bounding box center [779, 218] width 168 height 21
click at [764, 210] on div "Instructions: You will hear a recording. Type the missing words in each blank. …" at bounding box center [675, 219] width 893 height 328
click at [764, 210] on input "text" at bounding box center [779, 218] width 168 height 21
click at [417, 243] on input "text" at bounding box center [451, 243] width 168 height 21
type input "everything"
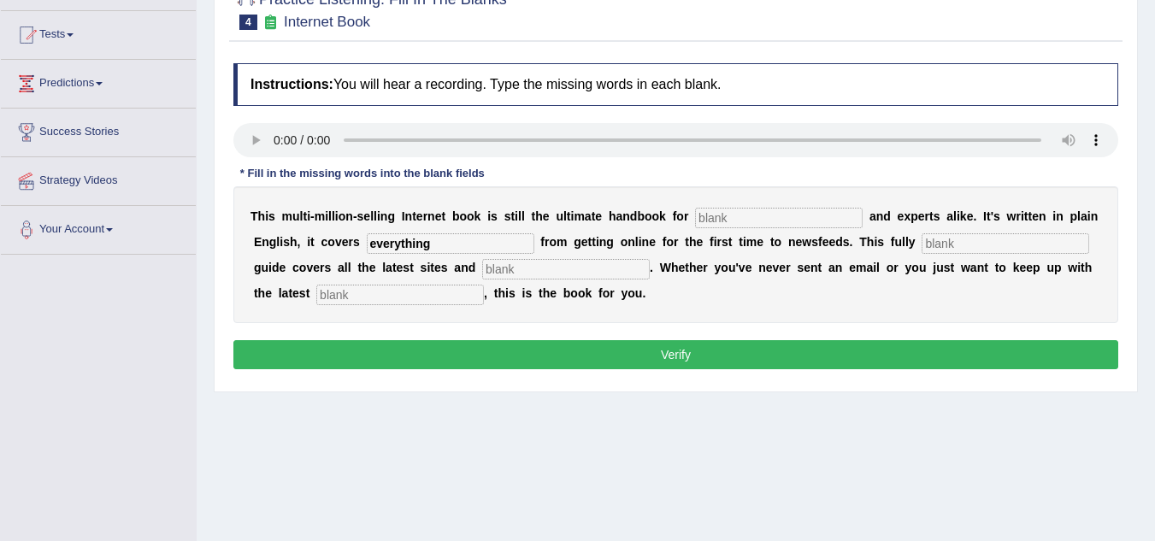
click at [945, 247] on input "text" at bounding box center [1005, 243] width 168 height 21
type input "revisied"
click at [372, 292] on input "text" at bounding box center [400, 295] width 168 height 21
type input "development"
click at [548, 268] on input "text" at bounding box center [566, 269] width 168 height 21
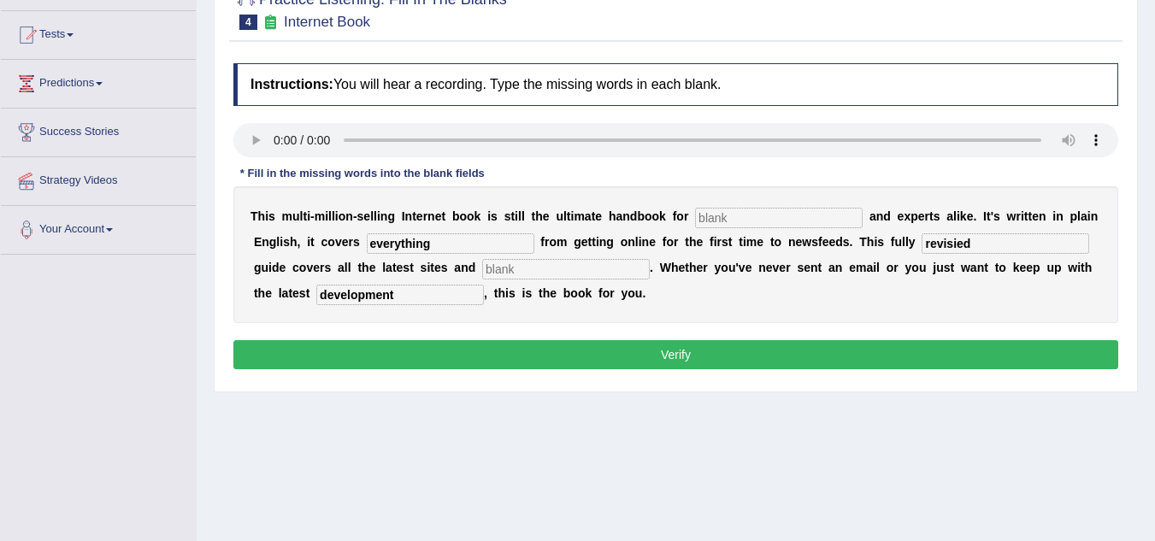
click at [686, 342] on button "Verify" at bounding box center [675, 354] width 885 height 29
drag, startPoint x: 575, startPoint y: 255, endPoint x: 560, endPoint y: 280, distance: 29.2
click at [560, 280] on div "T h i s m u l t i - m i l l i o n - s e l l i n g I n t e r n e t b o o k i s s…" at bounding box center [675, 254] width 885 height 137
click at [568, 271] on input "text" at bounding box center [566, 269] width 168 height 21
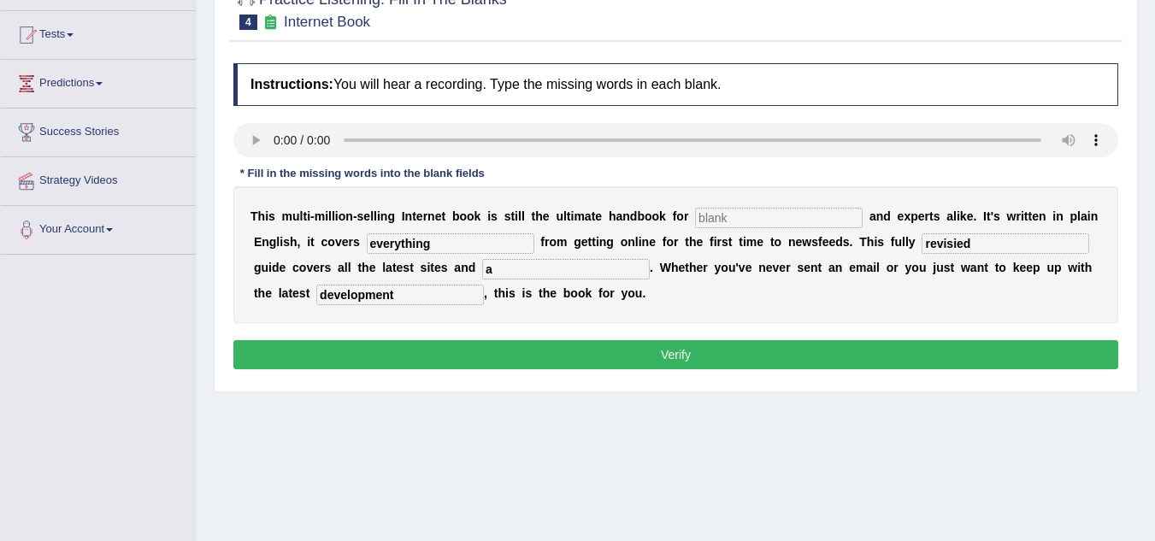
type input "a"
click at [768, 220] on input "text" at bounding box center [779, 218] width 168 height 21
type input "a"
click at [681, 348] on button "Verify" at bounding box center [675, 354] width 885 height 29
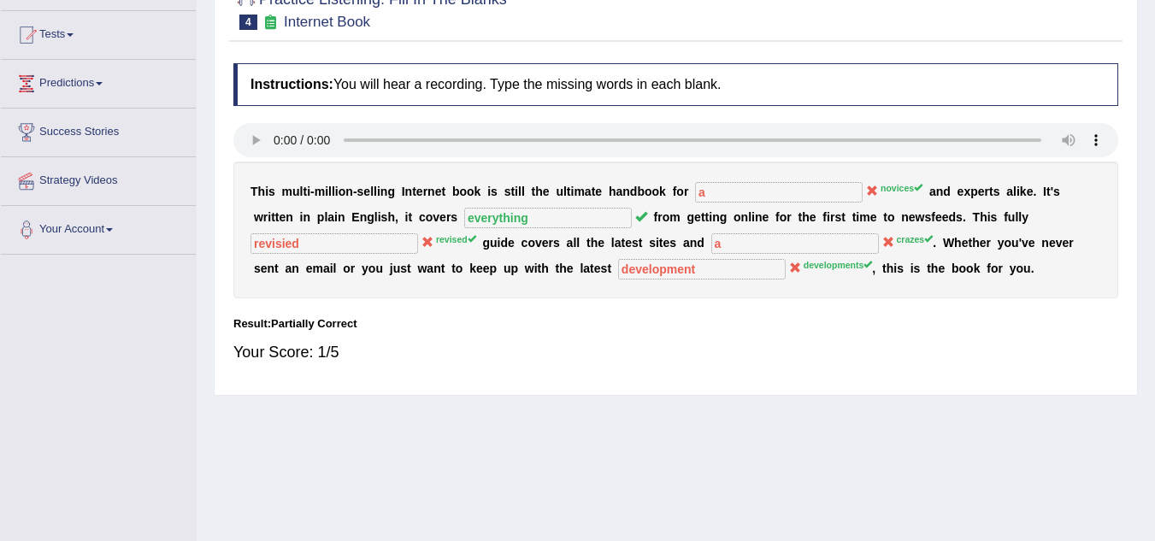
click at [838, 44] on div "Practice Listening: Fill In The Blanks 4 Internet Book Instructions: You will h…" at bounding box center [676, 184] width 924 height 423
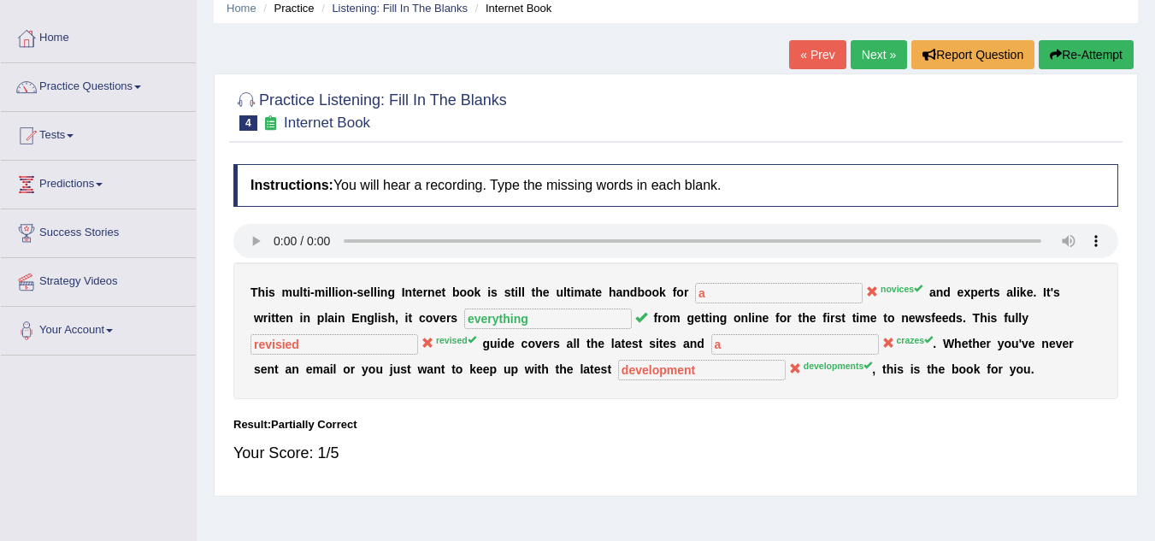
scroll to position [0, 0]
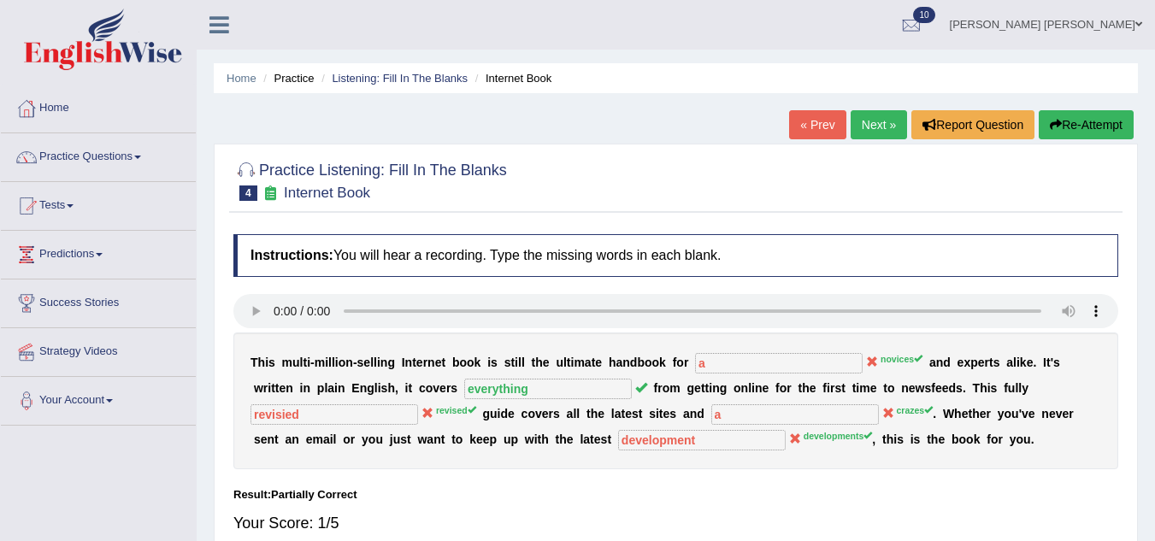
click at [1078, 129] on button "Re-Attempt" at bounding box center [1086, 124] width 95 height 29
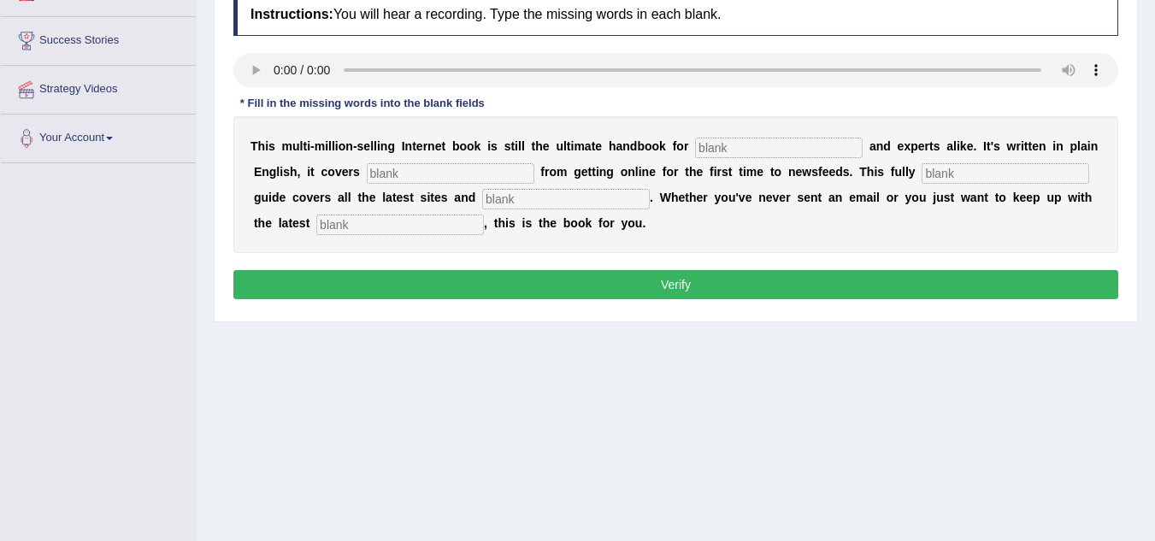
scroll to position [274, 0]
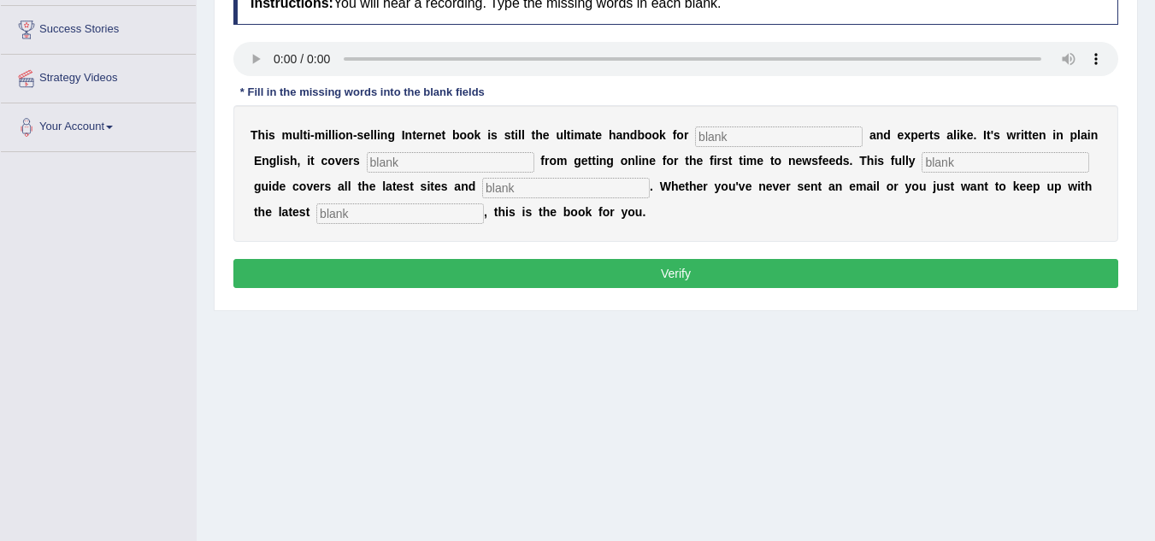
click at [725, 130] on input "text" at bounding box center [779, 137] width 168 height 21
type input "noveise"
click at [439, 155] on input "text" at bounding box center [451, 162] width 168 height 21
type input "everything"
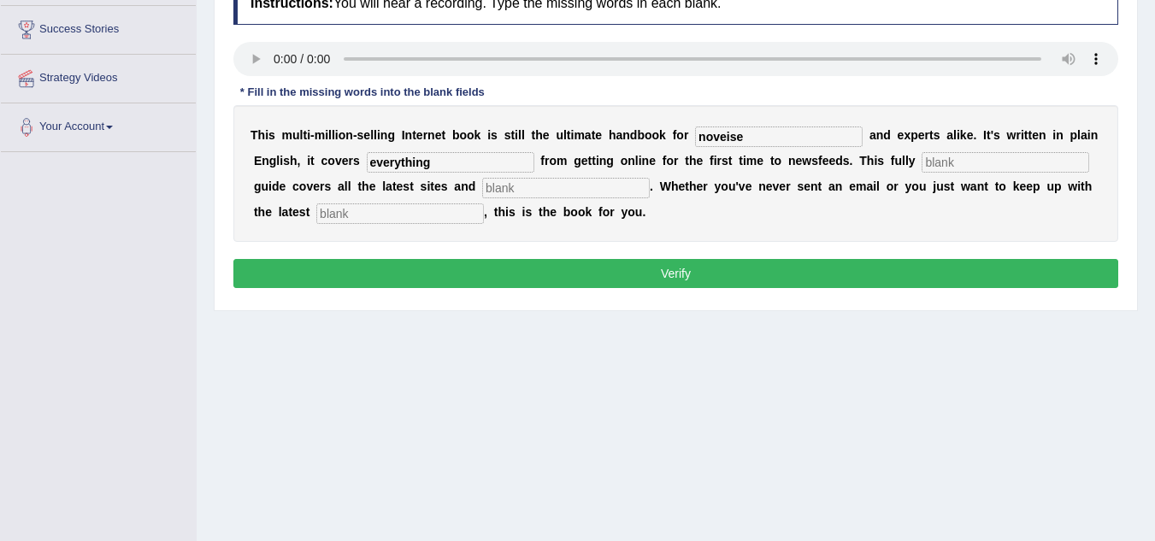
click at [947, 161] on input "text" at bounding box center [1005, 162] width 168 height 21
type input "revised"
click at [528, 184] on input "text" at bounding box center [566, 188] width 168 height 21
type input "crazes"
click at [378, 210] on input "text" at bounding box center [400, 213] width 168 height 21
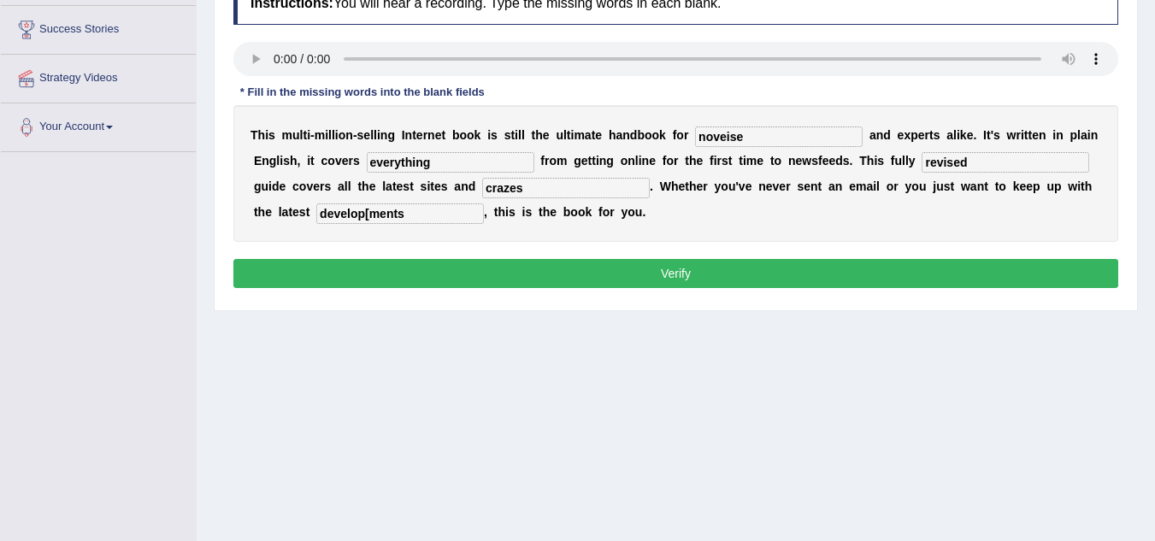
type input "develop[ments"
click at [606, 261] on button "Verify" at bounding box center [675, 273] width 885 height 29
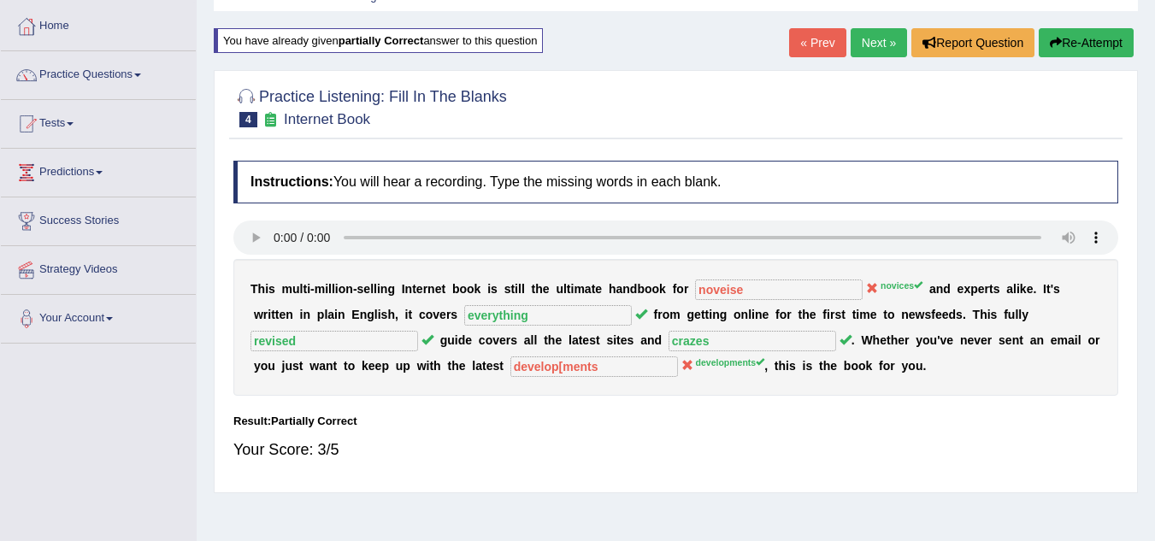
scroll to position [68, 0]
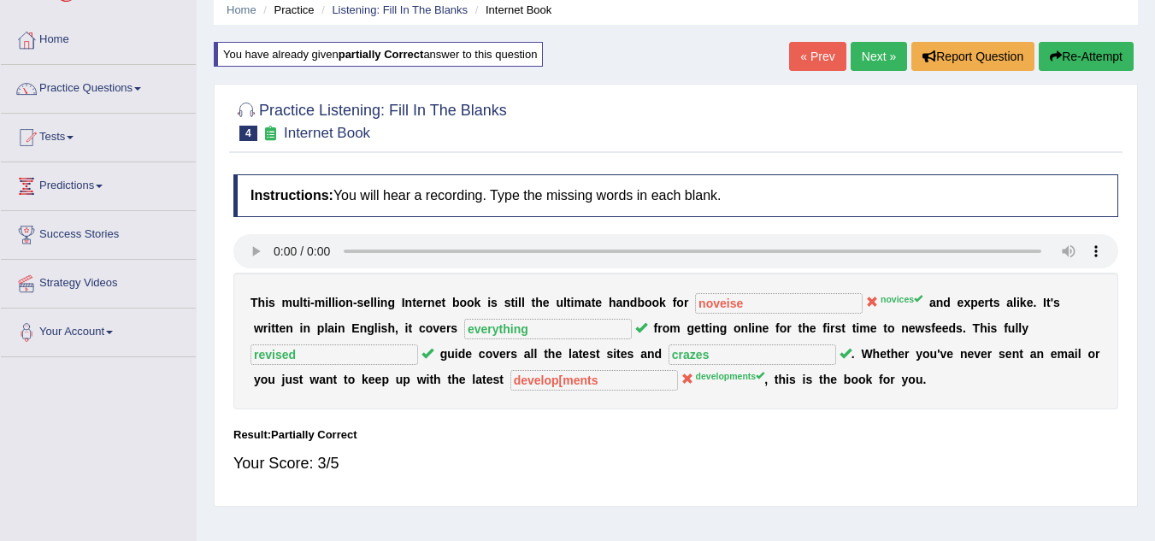
click at [1103, 64] on button "Re-Attempt" at bounding box center [1086, 56] width 95 height 29
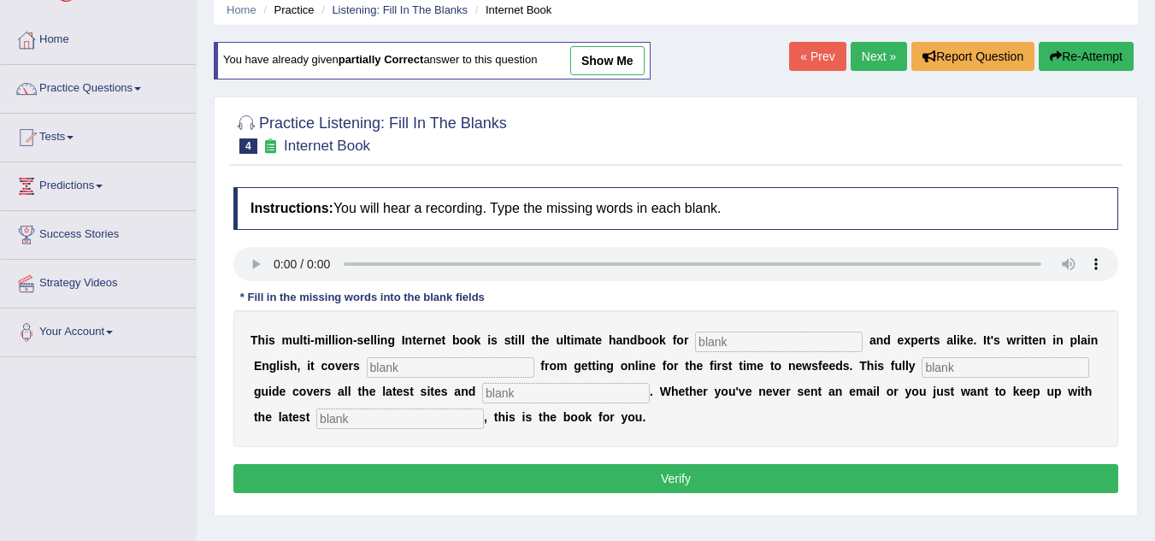
click at [769, 344] on div "Instructions: You will hear a recording. Type the missing words in each blank. …" at bounding box center [675, 343] width 893 height 328
click at [727, 343] on input "text" at bounding box center [779, 342] width 168 height 21
type input "novices"
click at [451, 367] on input "text" at bounding box center [451, 367] width 168 height 21
type input "ebvetimg"
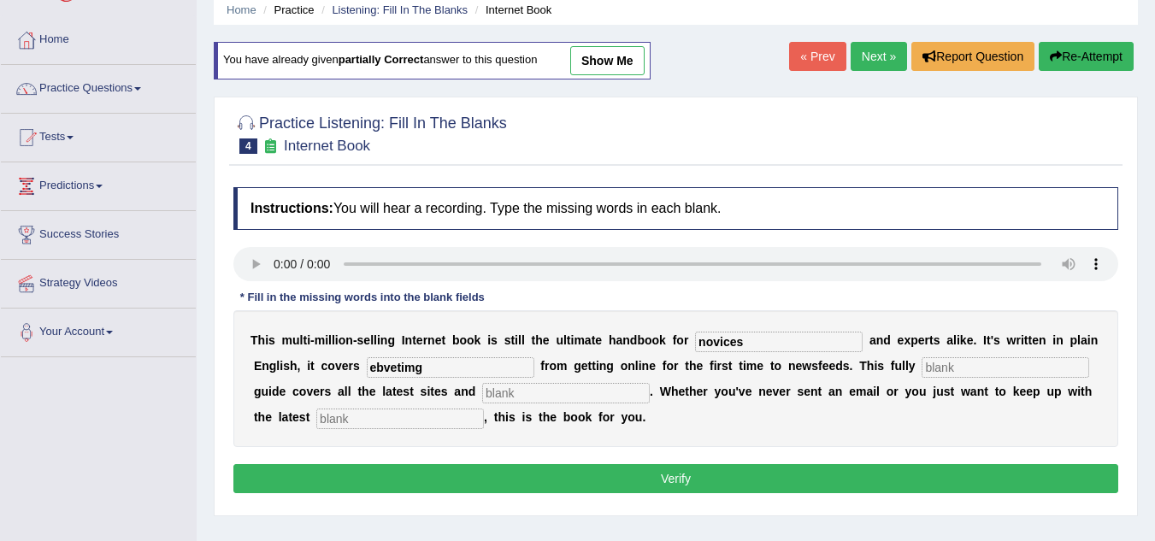
click at [985, 368] on input "text" at bounding box center [1005, 367] width 168 height 21
type input "revised"
click at [587, 393] on input "text" at bounding box center [566, 393] width 168 height 21
type input "crazes"
click at [403, 421] on input "text" at bounding box center [400, 419] width 168 height 21
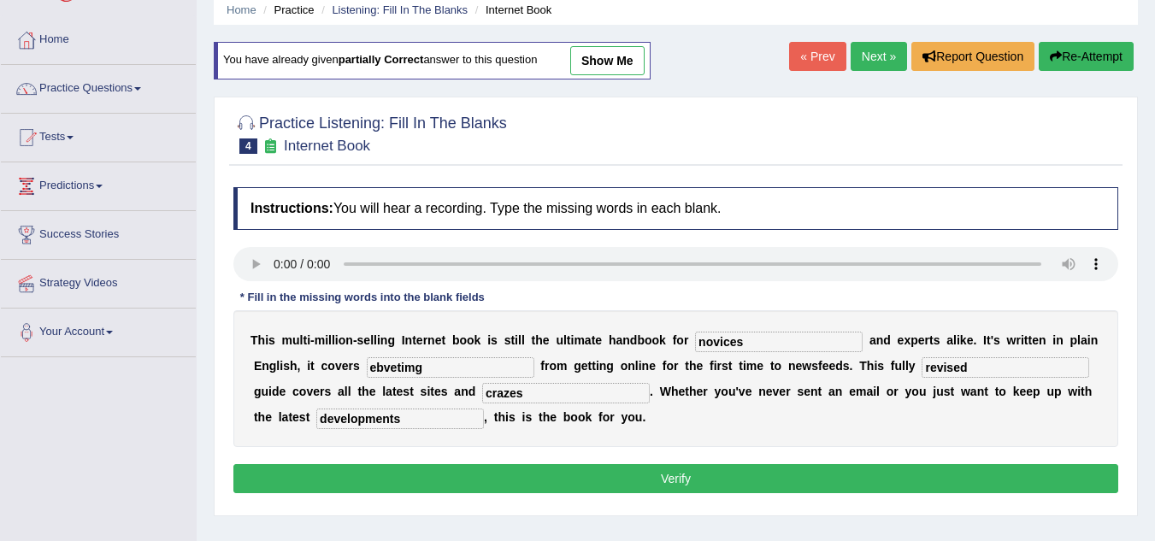
type input "developments"
click at [465, 368] on input "ebvetimg" at bounding box center [451, 367] width 168 height 21
type input "e"
type input "everything"
click at [612, 474] on button "Verify" at bounding box center [675, 478] width 885 height 29
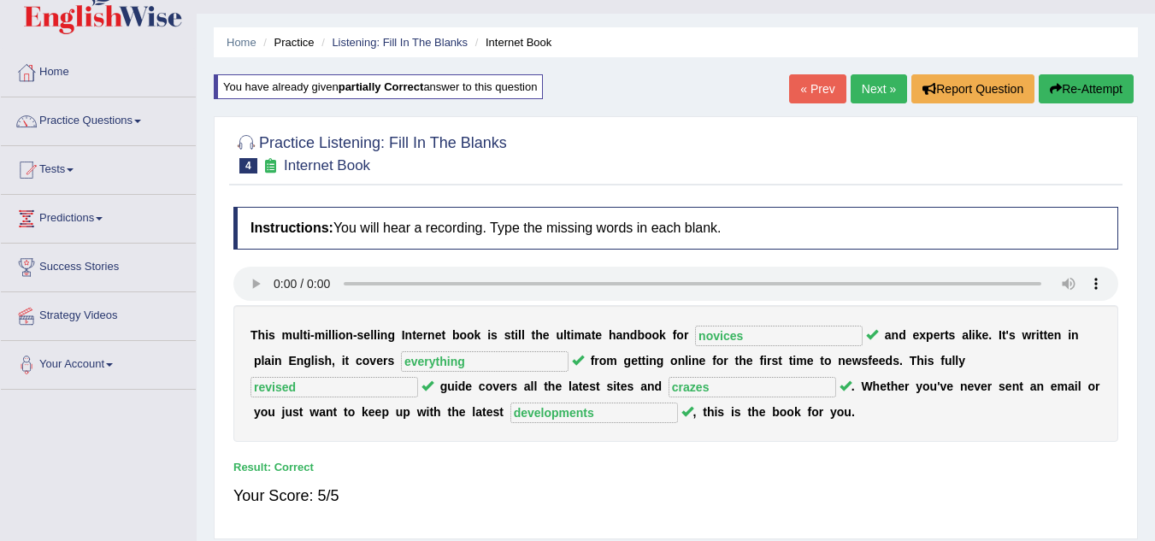
scroll to position [34, 0]
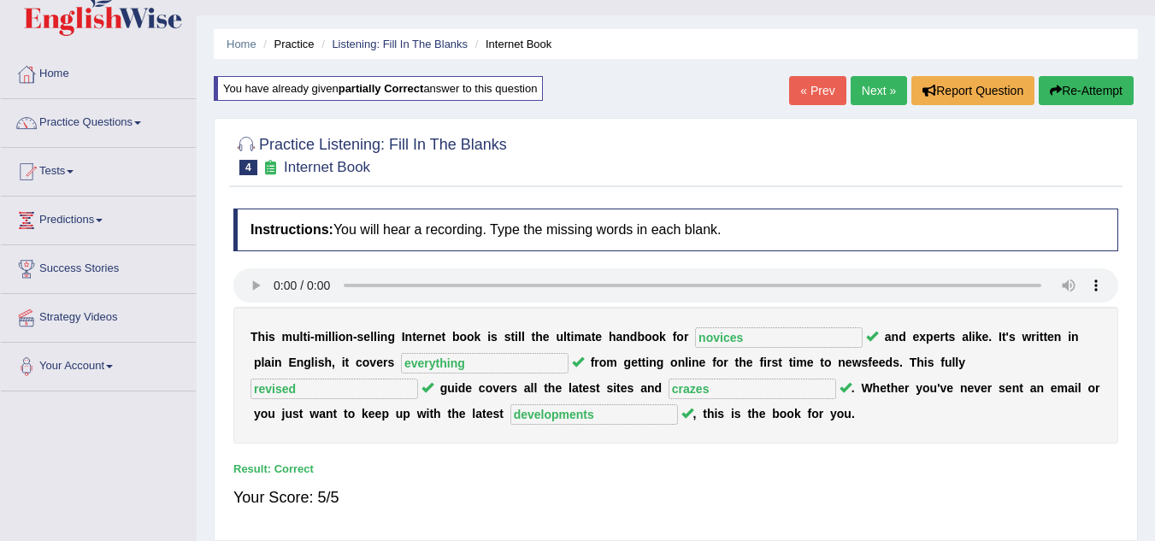
click at [867, 89] on link "Next »" at bounding box center [879, 90] width 56 height 29
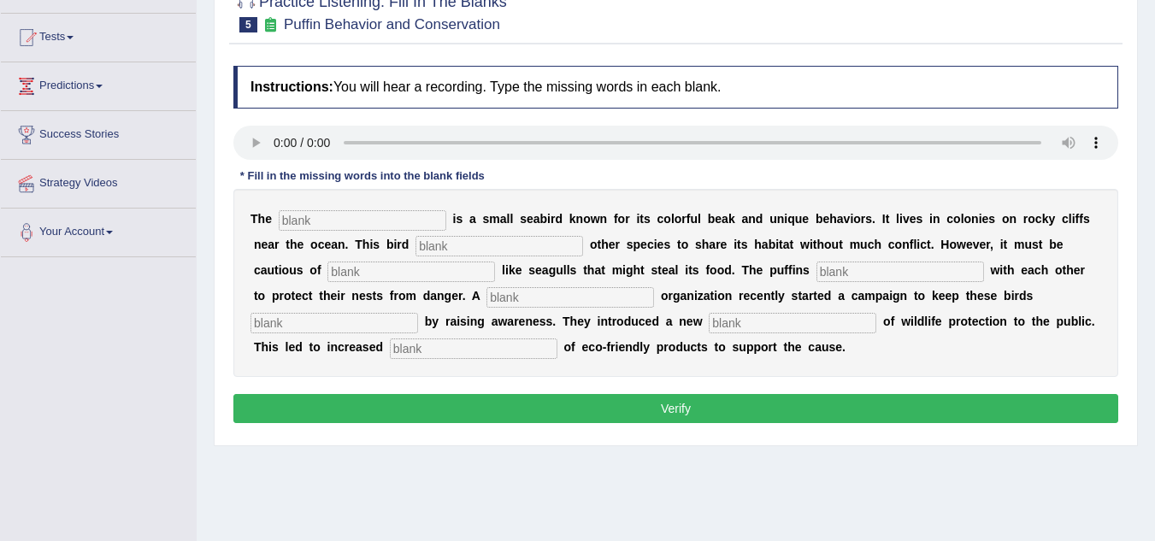
scroll to position [170, 0]
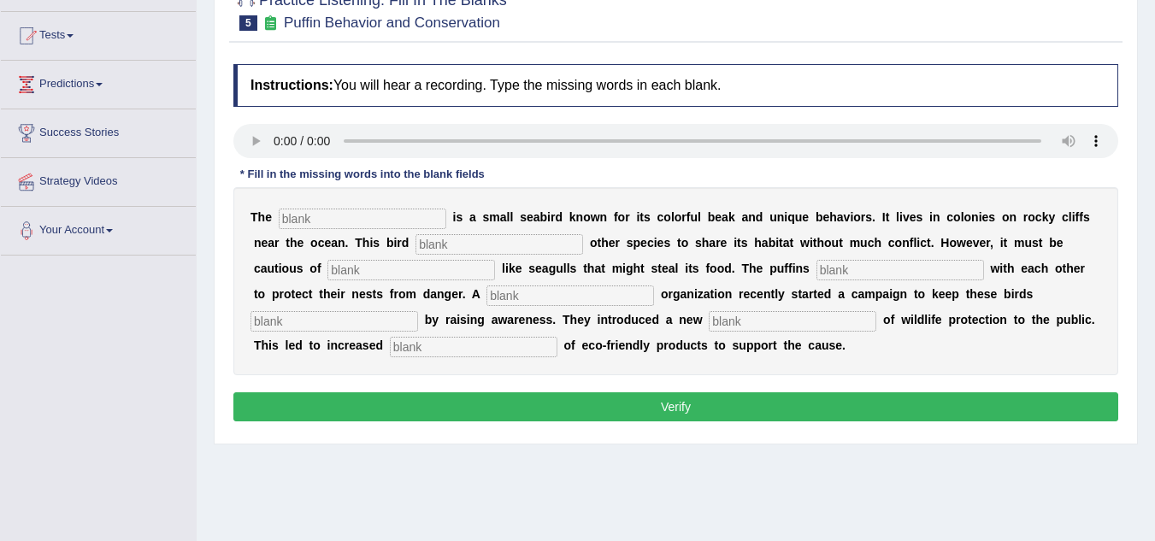
click at [350, 217] on div "Instructions: You will hear a recording. Type the missing words in each blank. …" at bounding box center [675, 246] width 893 height 380
click at [350, 217] on input "text" at bounding box center [363, 219] width 168 height 21
click at [310, 220] on input "text" at bounding box center [363, 219] width 168 height 21
drag, startPoint x: 310, startPoint y: 220, endPoint x: 440, endPoint y: 248, distance: 133.0
click at [440, 248] on div "T h e i s a s m a l l s e a b i r d k n o w n f o r i t s c o l o r f u l b e a…" at bounding box center [675, 281] width 885 height 188
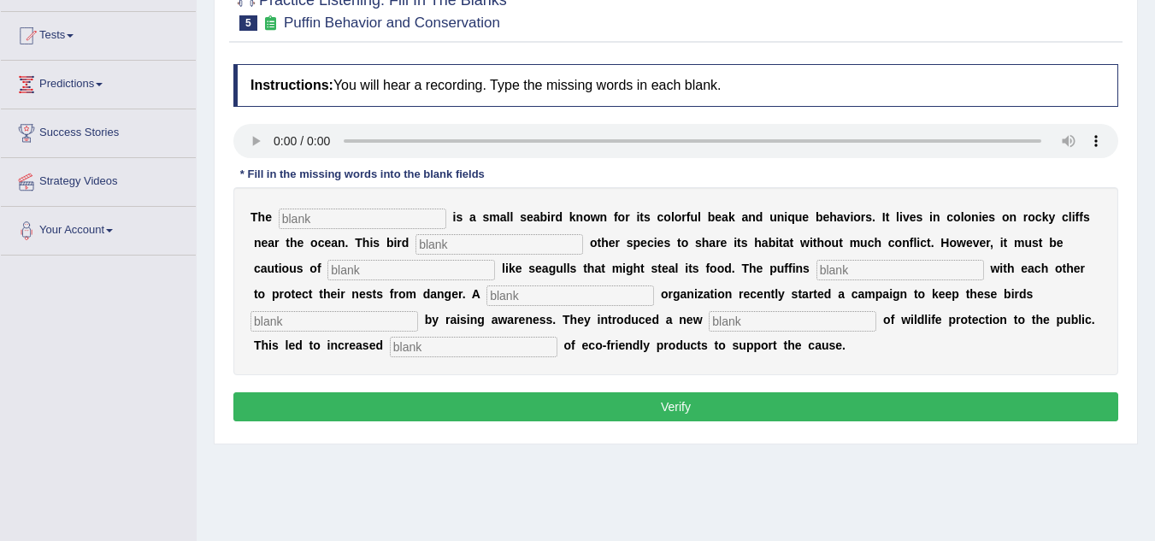
click at [440, 248] on input "text" at bounding box center [499, 244] width 168 height 21
type input "allow"
click at [360, 272] on input "text" at bounding box center [411, 270] width 168 height 21
click at [868, 269] on input "text" at bounding box center [900, 270] width 168 height 21
type input "co"
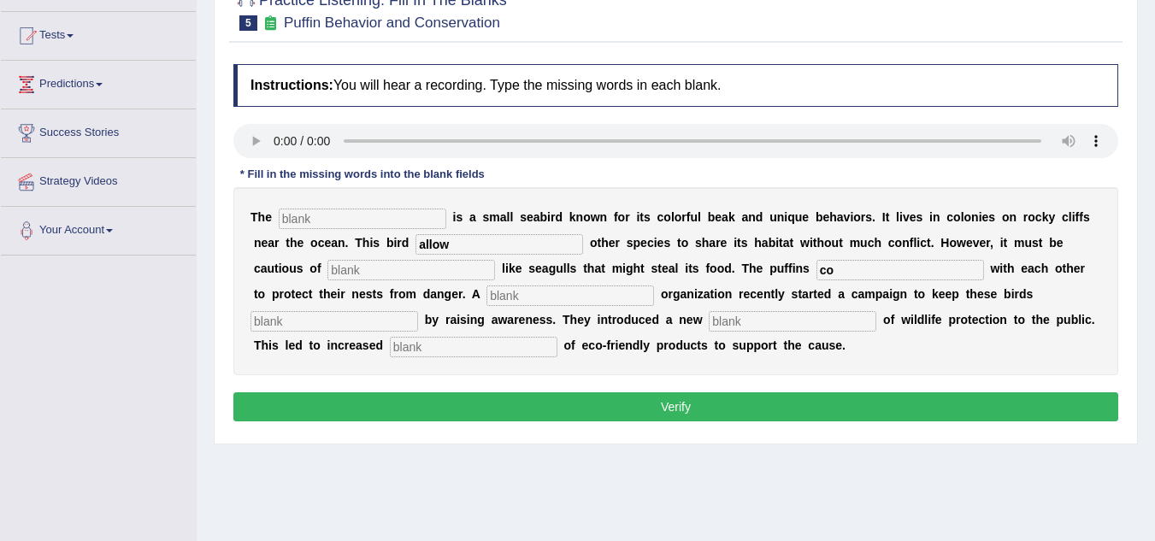
click at [540, 294] on input "text" at bounding box center [570, 296] width 168 height 21
type input "coprate"
click at [326, 321] on input "text" at bounding box center [334, 321] width 168 height 21
type input "save"
click at [414, 343] on input "text" at bounding box center [474, 347] width 168 height 21
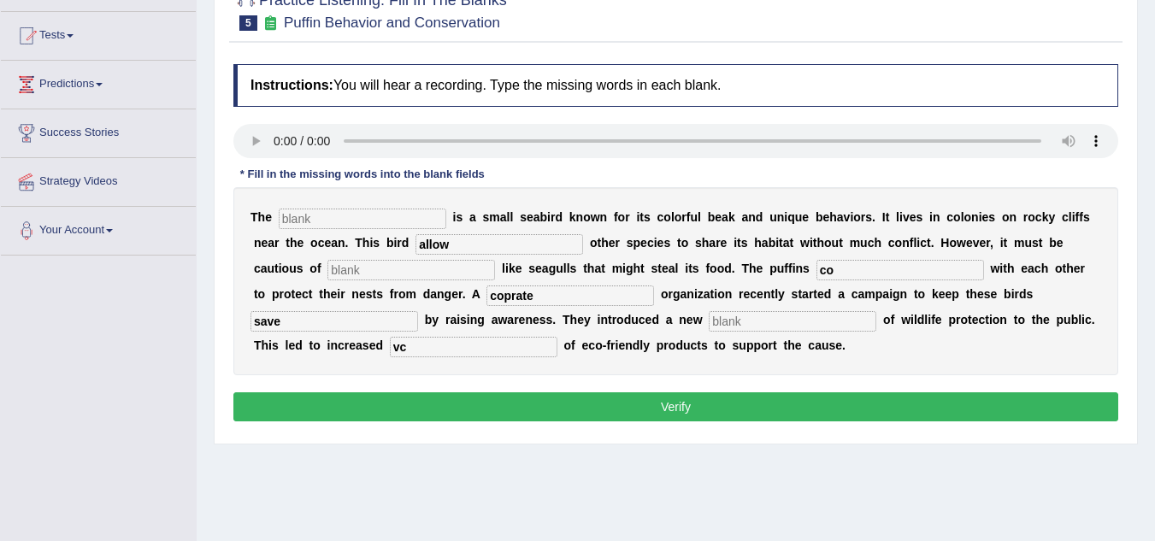
type input "v"
type input "consciesness"
click at [324, 317] on input "save" at bounding box center [334, 321] width 168 height 21
click at [845, 274] on input "co" at bounding box center [900, 270] width 168 height 21
type input "cooparate"
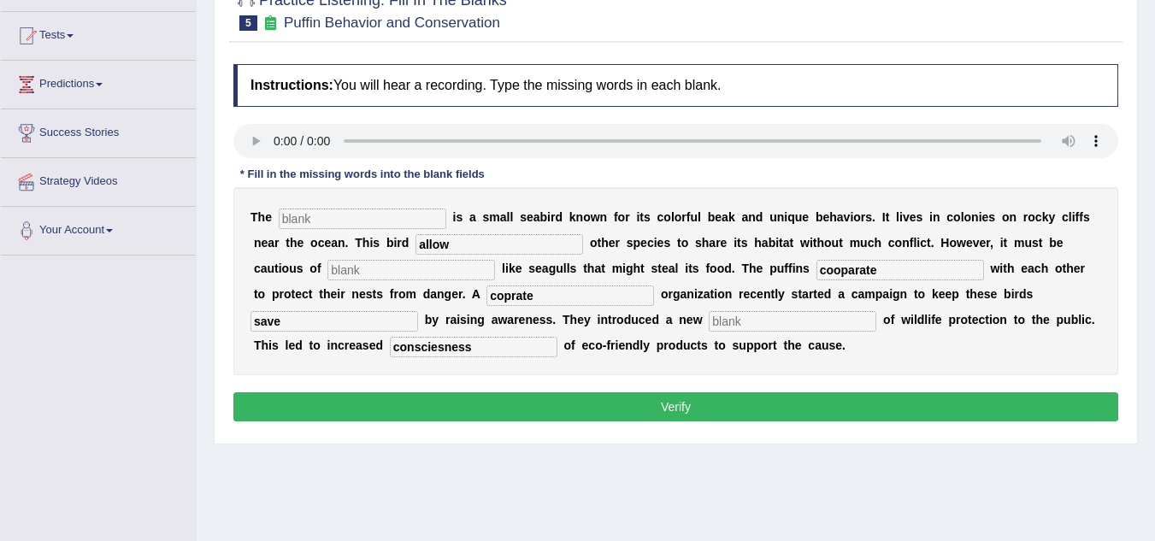
click at [739, 318] on input "text" at bounding box center [793, 321] width 168 height 21
type input "a"
click at [412, 274] on input "q" at bounding box center [411, 270] width 168 height 21
type input "q"
click at [385, 209] on input "text" at bounding box center [363, 219] width 168 height 21
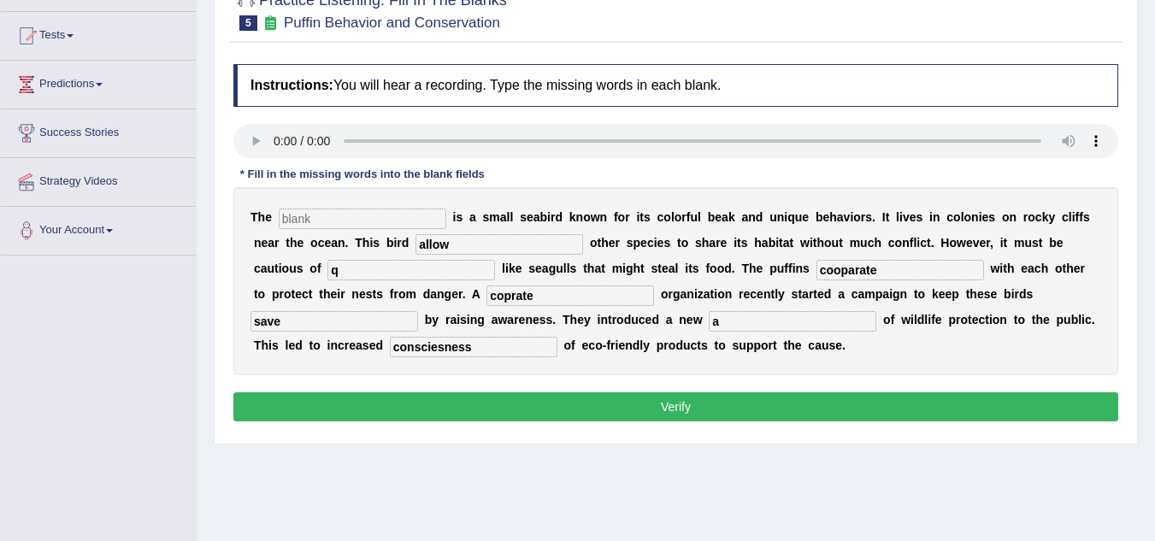
click at [385, 209] on input "text" at bounding box center [363, 219] width 168 height 21
type input "a"
click at [474, 398] on button "Verify" at bounding box center [675, 406] width 885 height 29
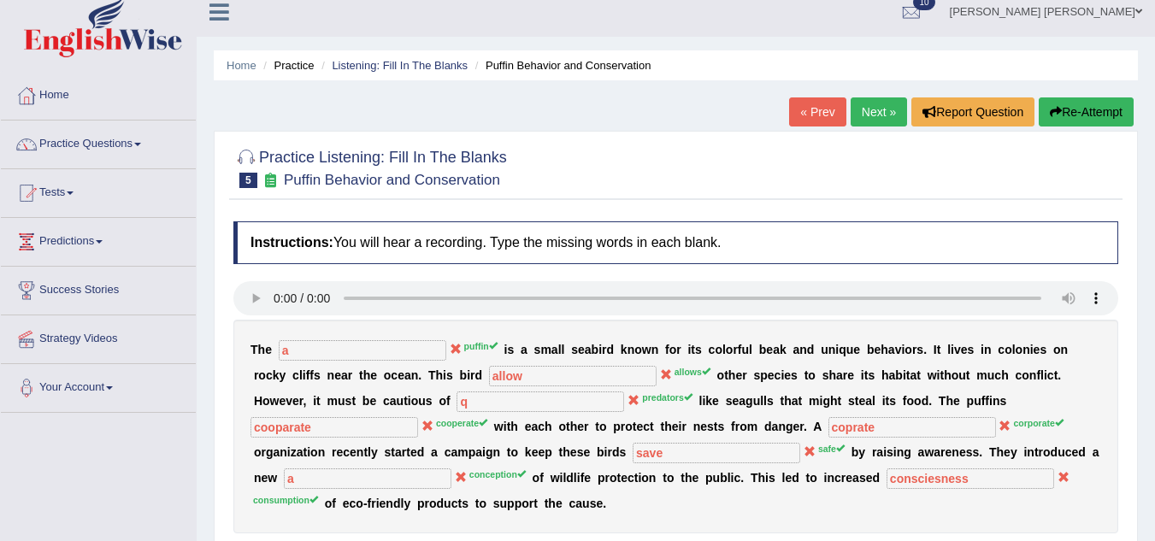
scroll to position [0, 0]
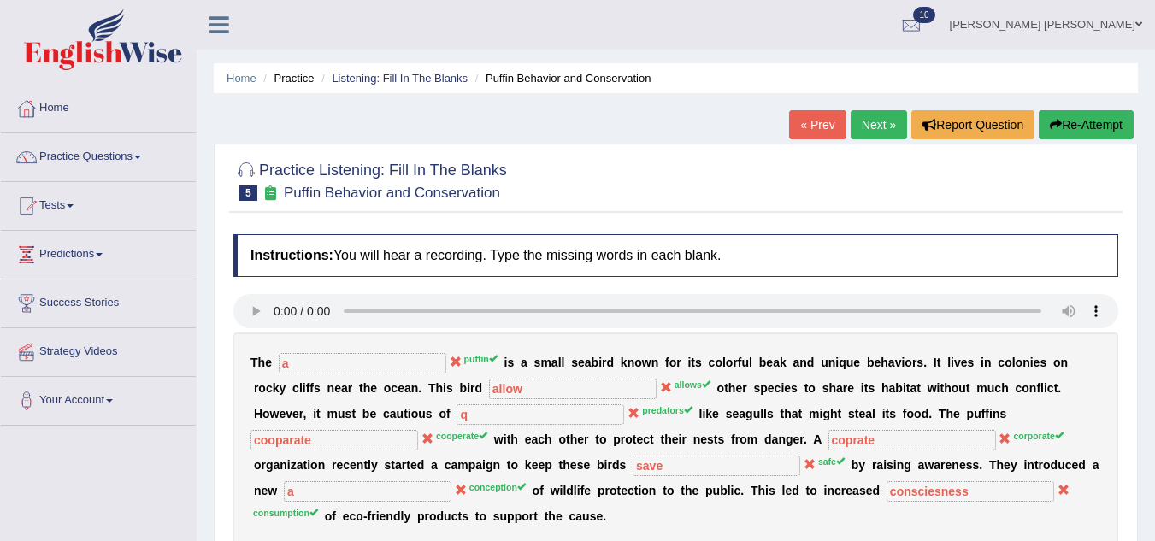
click at [1086, 125] on button "Re-Attempt" at bounding box center [1086, 124] width 95 height 29
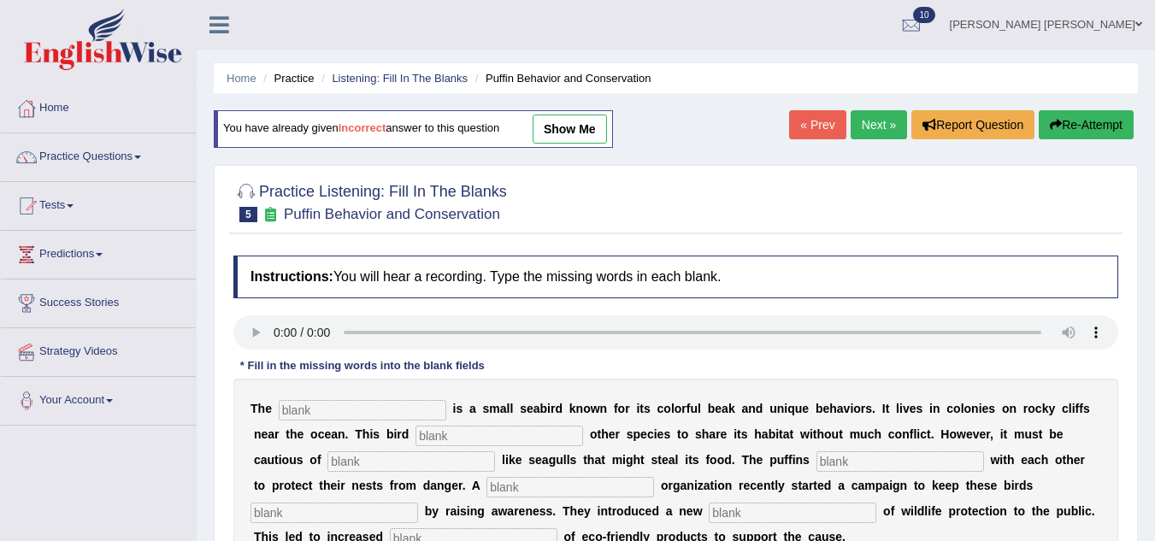
click at [349, 407] on div "Instructions: You will hear a recording. Type the missing words in each blank. …" at bounding box center [675, 437] width 893 height 380
click at [349, 407] on input "text" at bounding box center [363, 410] width 168 height 21
click at [334, 408] on div "Instructions: You will hear a recording. Type the missing words in each blank. …" at bounding box center [675, 437] width 893 height 380
click at [334, 408] on input "text" at bounding box center [363, 410] width 168 height 21
click at [327, 403] on input "text" at bounding box center [363, 410] width 168 height 21
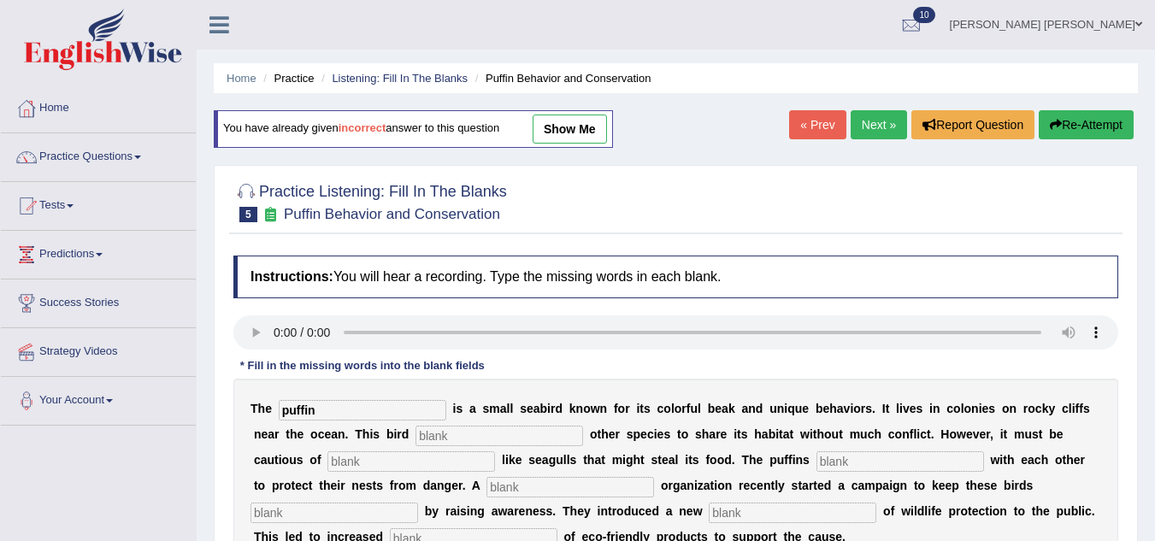
type input "puffin"
click at [481, 440] on input "text" at bounding box center [499, 436] width 168 height 21
type input "allows"
click at [376, 461] on input "text" at bounding box center [411, 461] width 168 height 21
click at [868, 460] on input "text" at bounding box center [900, 461] width 168 height 21
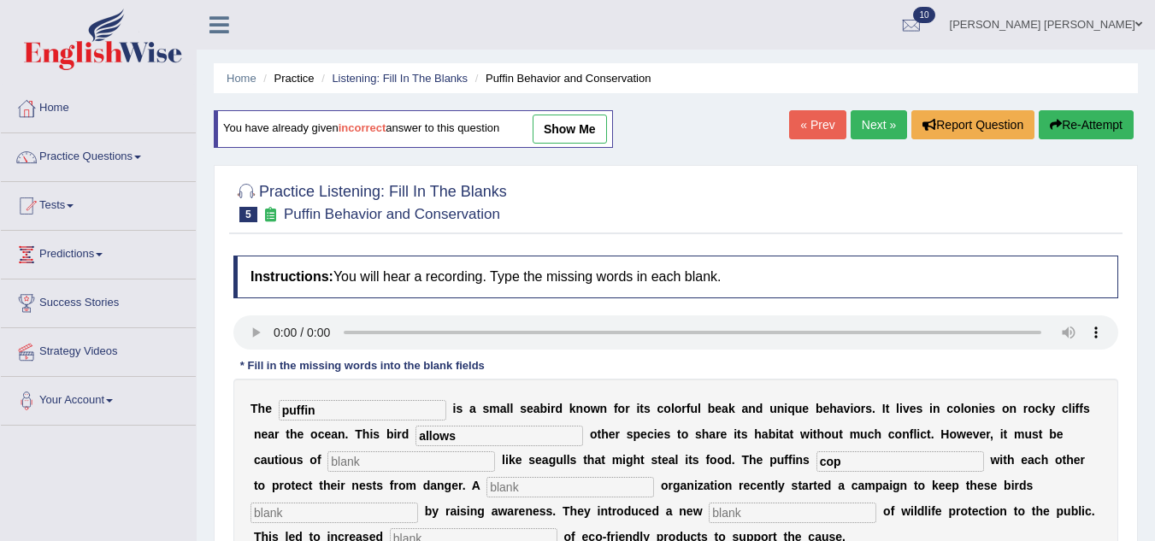
type input "cop"
click at [541, 484] on input "text" at bounding box center [570, 487] width 168 height 21
type input "coprate"
click at [321, 504] on input "text" at bounding box center [334, 513] width 168 height 21
type input "keep"
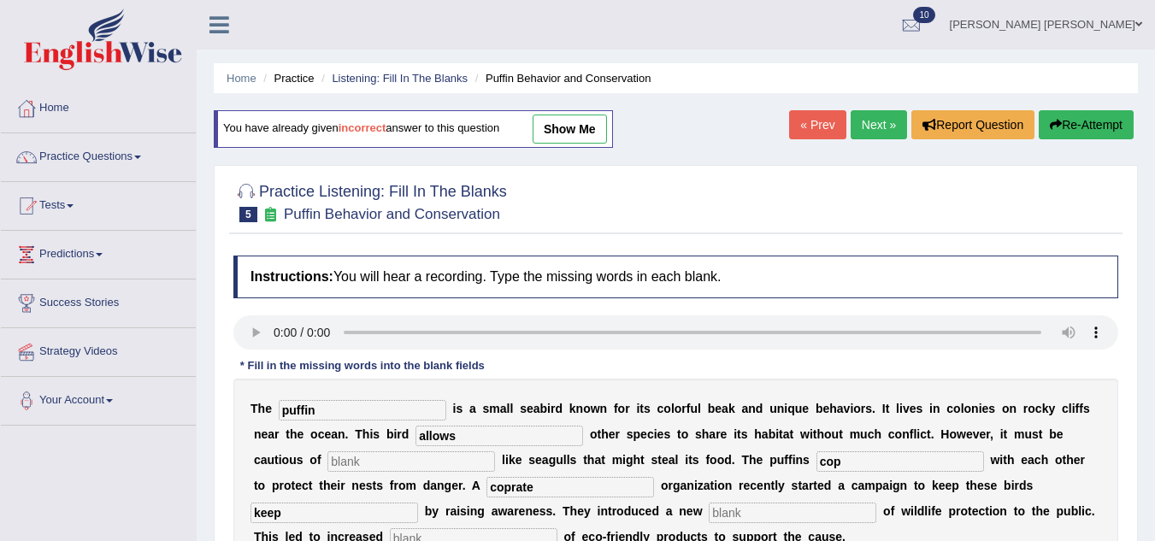
click at [693, 407] on b "u" at bounding box center [694, 409] width 8 height 14
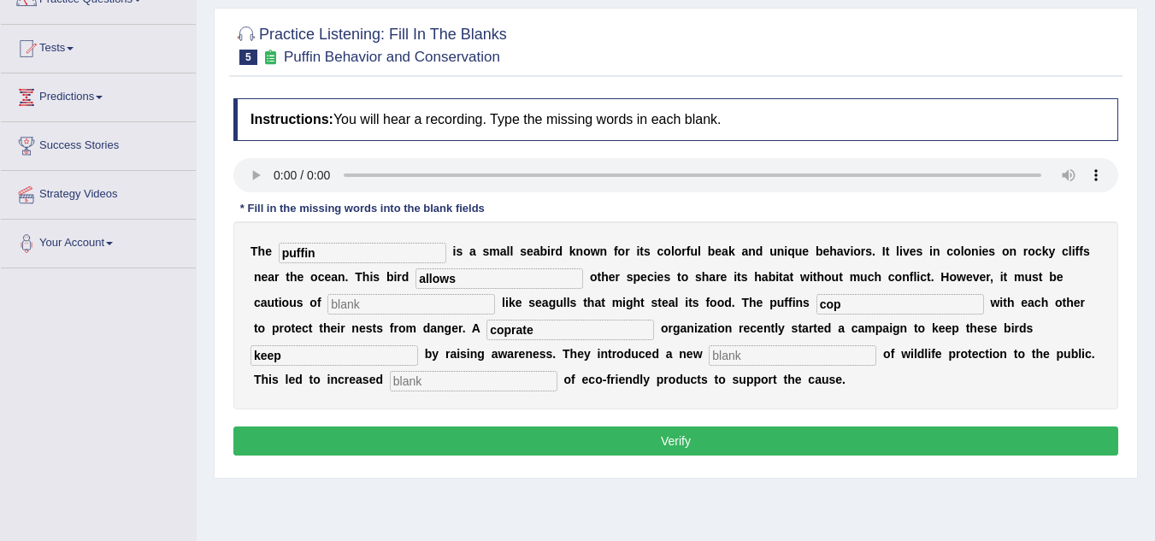
scroll to position [171, 0]
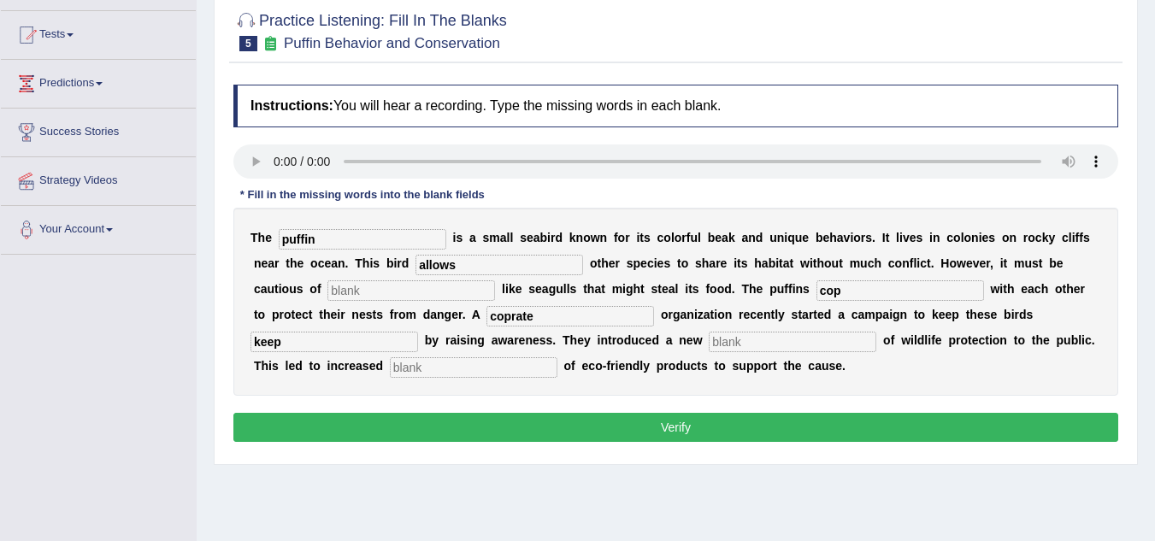
click at [470, 359] on input "text" at bounding box center [474, 367] width 168 height 21
type input "conception"
click at [532, 411] on div "Instructions: You will hear a recording. Type the missing words in each blank. …" at bounding box center [675, 266] width 893 height 380
click at [502, 433] on button "Verify" at bounding box center [675, 427] width 885 height 29
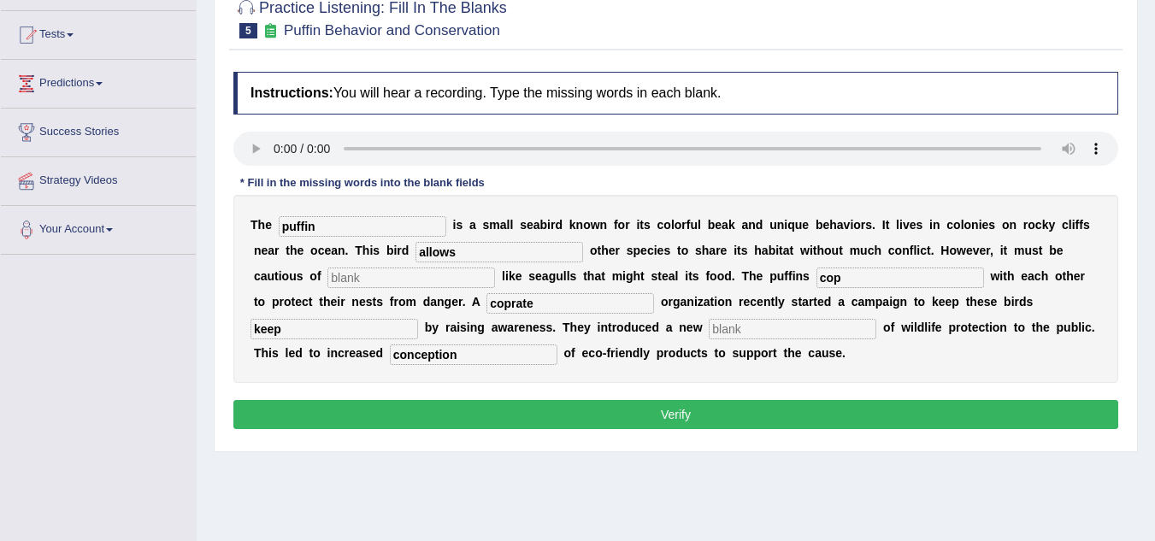
click at [850, 275] on input "cop" at bounding box center [900, 278] width 168 height 21
type input "coprate"
click at [825, 388] on div "Instructions: You will hear a recording. Type the missing words in each blank. …" at bounding box center [675, 253] width 893 height 380
click at [421, 291] on div "T h e puffin i s a s m a l l s e a b i r d k n o w n f o r i t s c o l o r f u …" at bounding box center [675, 289] width 885 height 188
click at [423, 280] on input "text" at bounding box center [411, 278] width 168 height 21
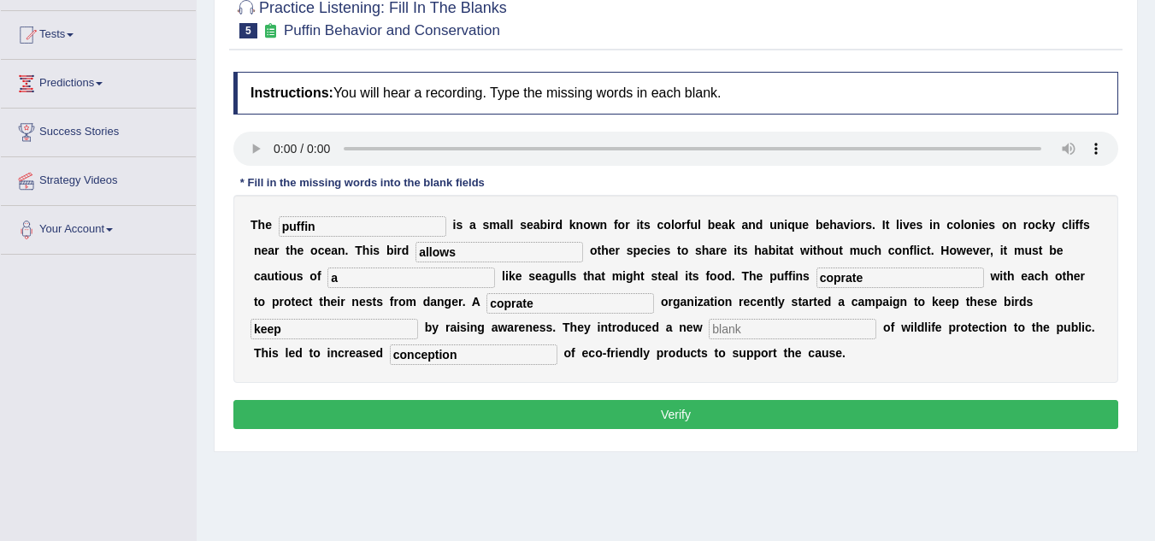
type input "a"
click at [557, 419] on button "Verify" at bounding box center [675, 414] width 885 height 29
click at [612, 408] on button "Verify" at bounding box center [675, 414] width 885 height 29
click at [756, 327] on input "text" at bounding box center [793, 329] width 168 height 21
type input "safe"
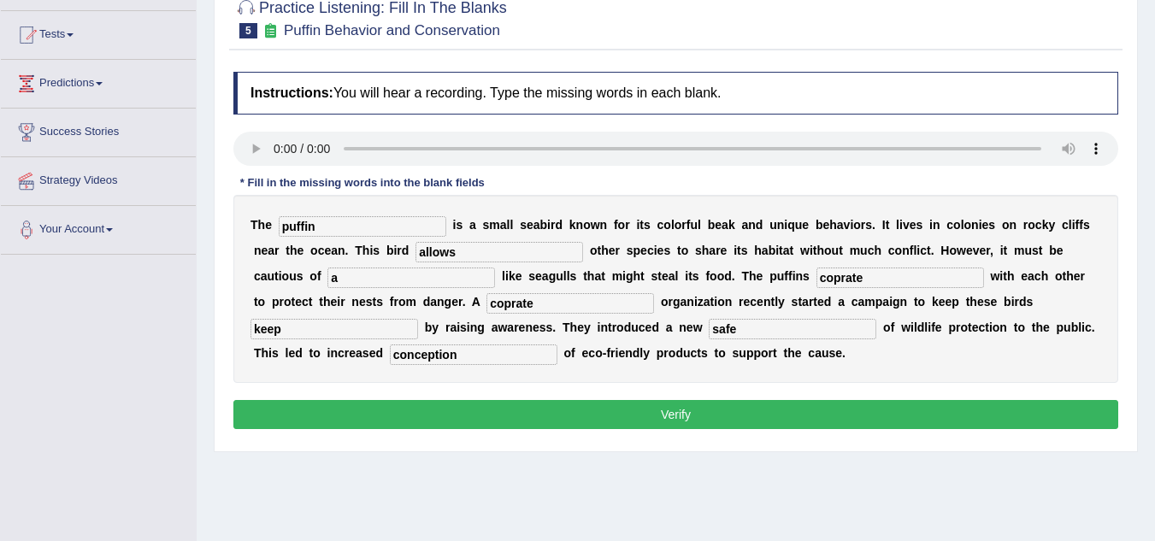
click at [679, 416] on button "Verify" at bounding box center [675, 414] width 885 height 29
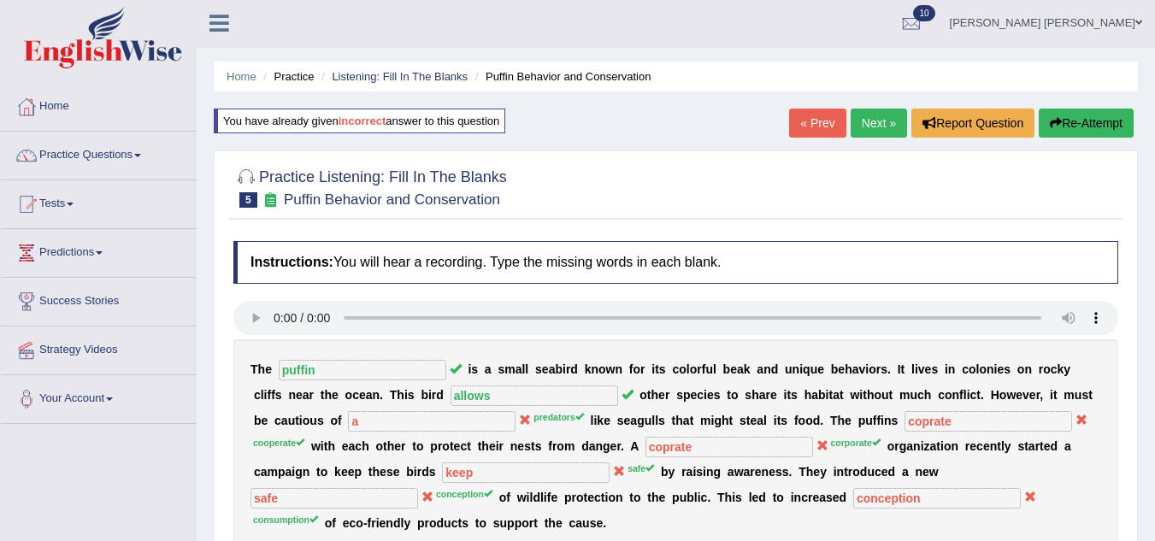
scroll to position [0, 0]
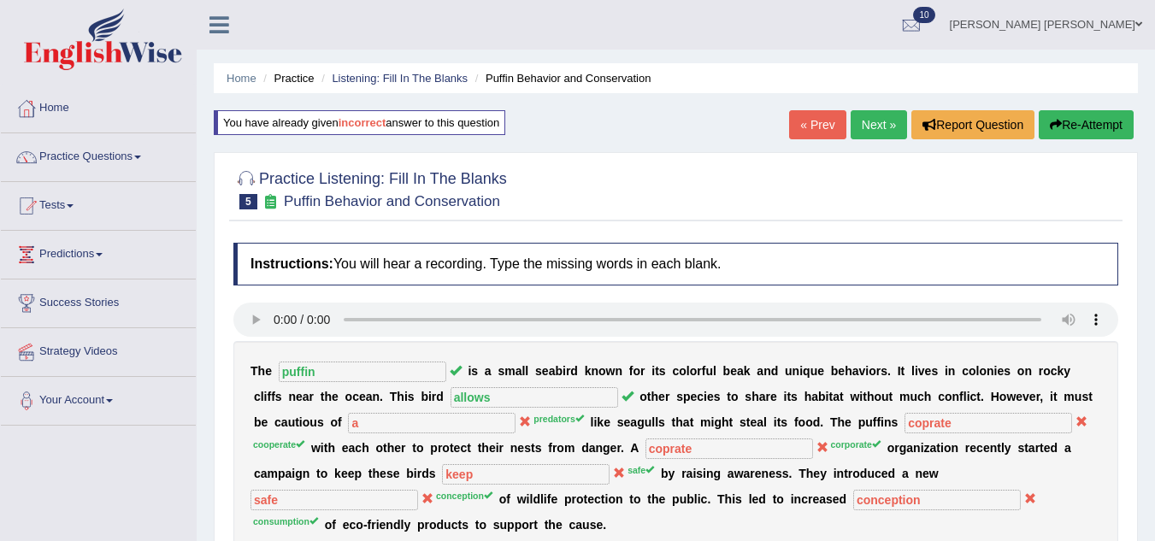
click at [1096, 119] on button "Re-Attempt" at bounding box center [1086, 124] width 95 height 29
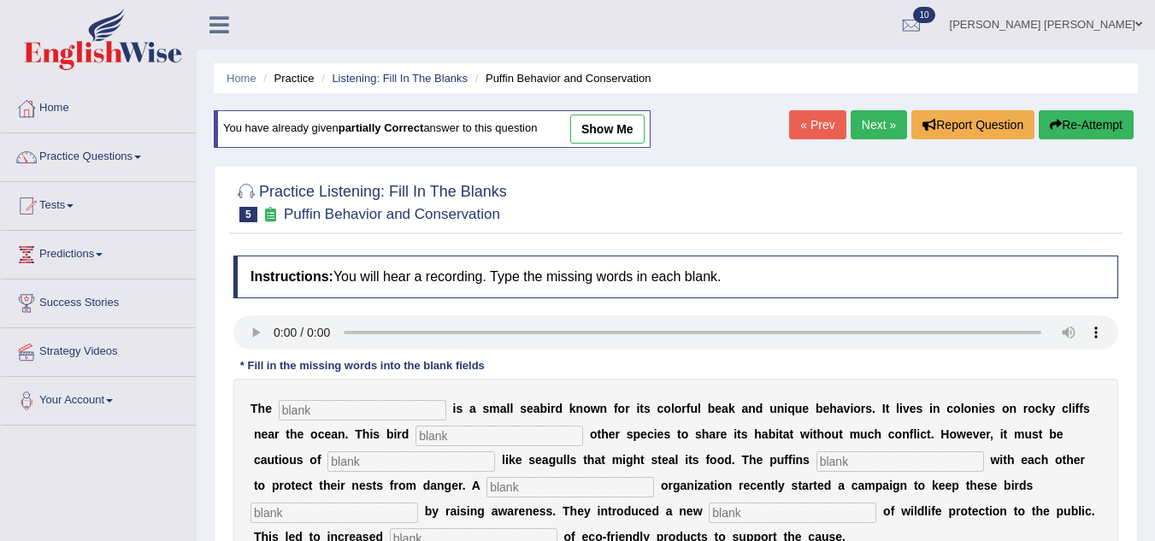
click at [316, 414] on input "text" at bounding box center [363, 410] width 168 height 21
type input "puffin"
click at [473, 430] on input "text" at bounding box center [499, 436] width 168 height 21
type input "allows"
click at [361, 462] on input "text" at bounding box center [411, 461] width 168 height 21
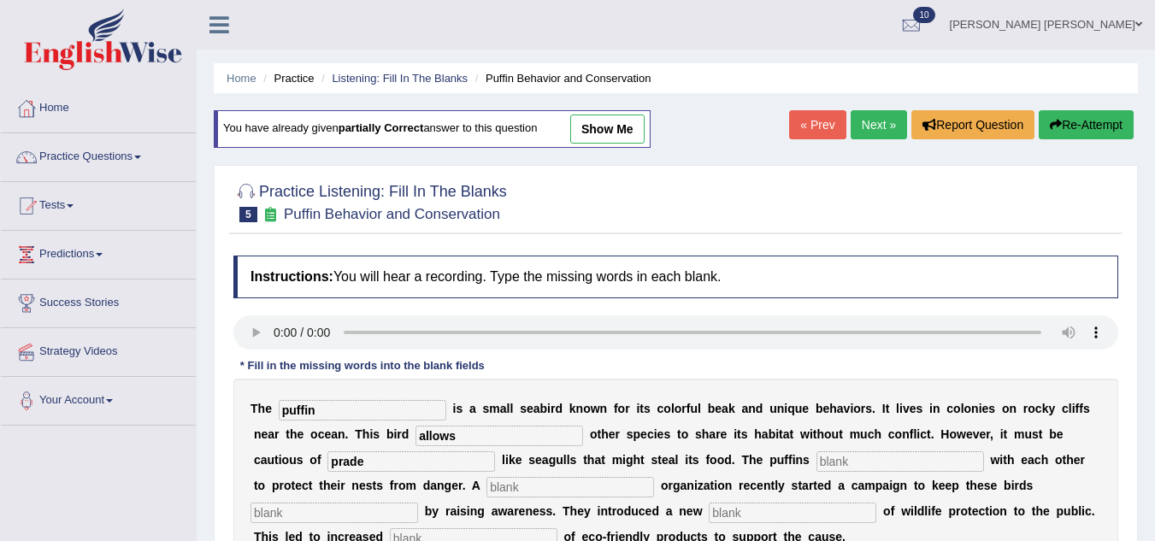
type input "prade"
click at [851, 462] on input "text" at bounding box center [900, 461] width 168 height 21
type input "cooperate"
click at [545, 488] on input "text" at bounding box center [570, 487] width 168 height 21
type input "safe"
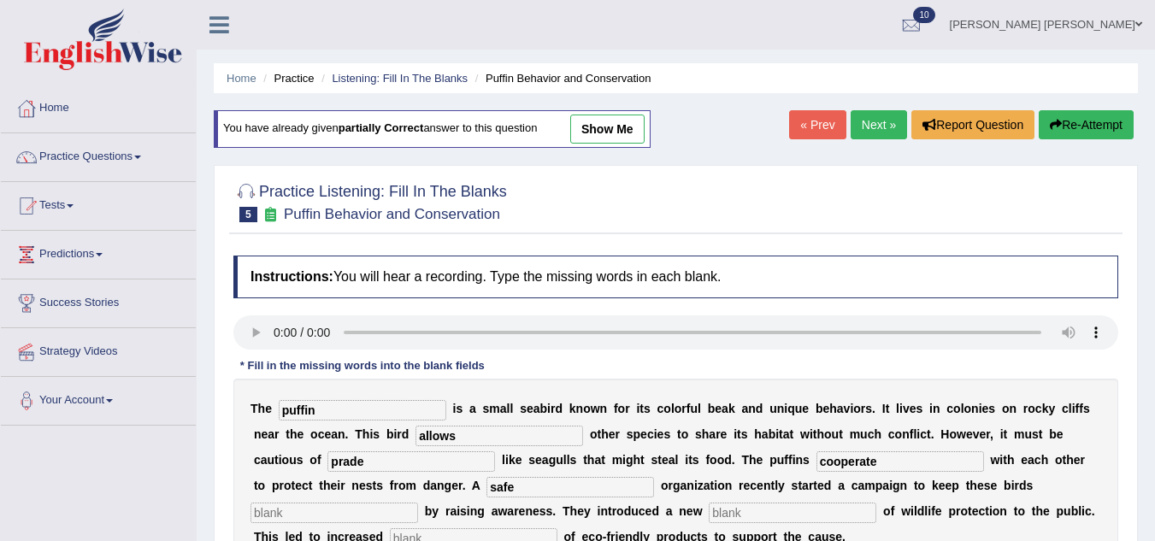
click at [329, 515] on input "text" at bounding box center [334, 513] width 168 height 21
type input "sfe"
click at [368, 483] on b "s" at bounding box center [369, 486] width 7 height 14
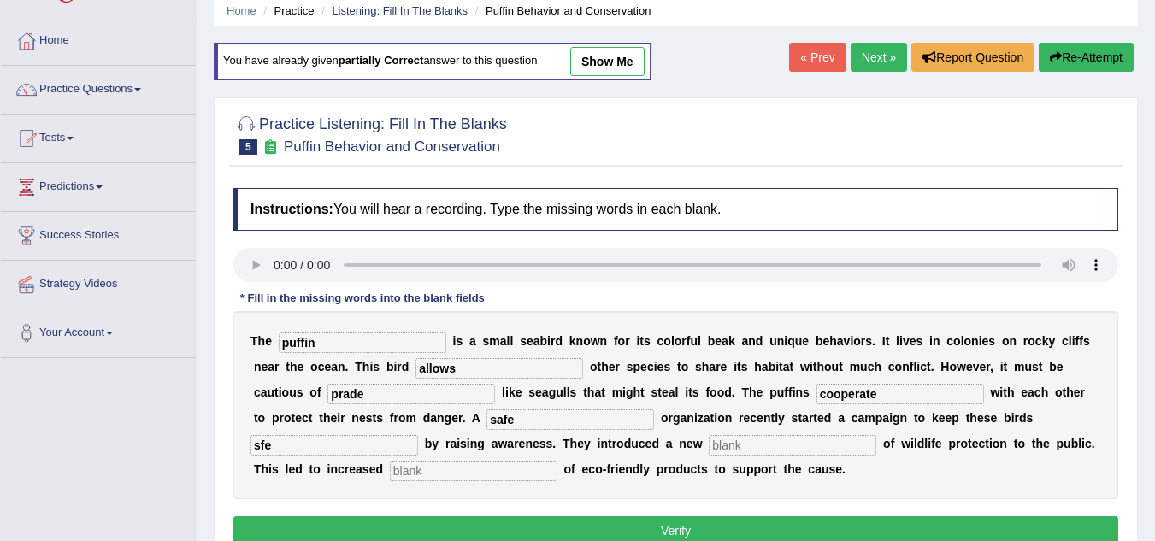
scroll to position [68, 0]
click at [423, 476] on input "text" at bounding box center [474, 470] width 168 height 21
type input "contionpn"
click at [758, 456] on div "T h e puffin i s a s m a l l s e a b i r d k n o w n f o r i t s c o l o r f u …" at bounding box center [675, 404] width 885 height 188
click at [768, 445] on input "text" at bounding box center [793, 444] width 168 height 21
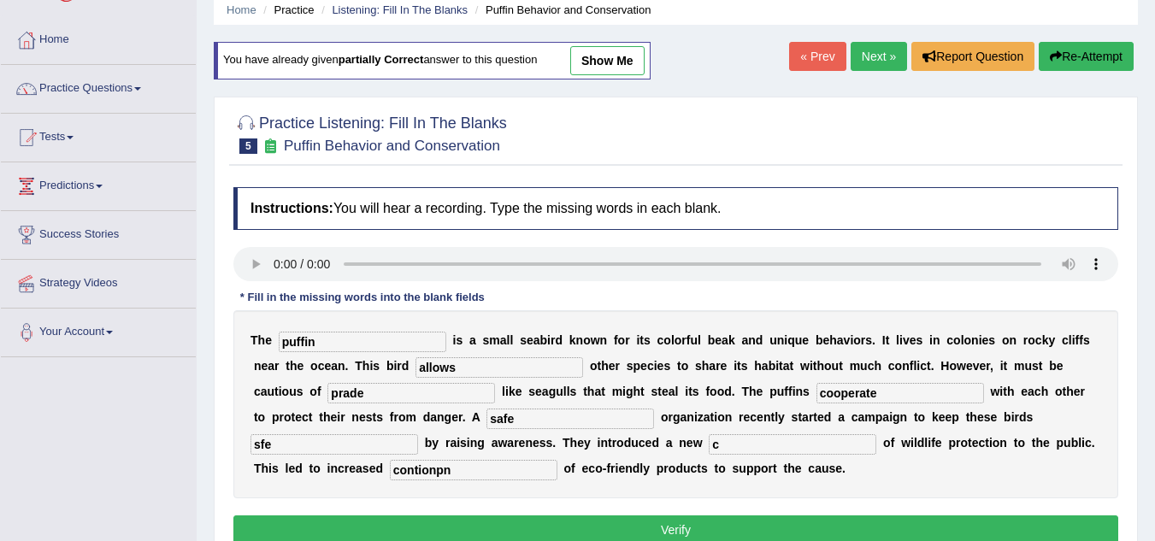
type input "c"
click at [478, 521] on button "Verify" at bounding box center [675, 529] width 885 height 29
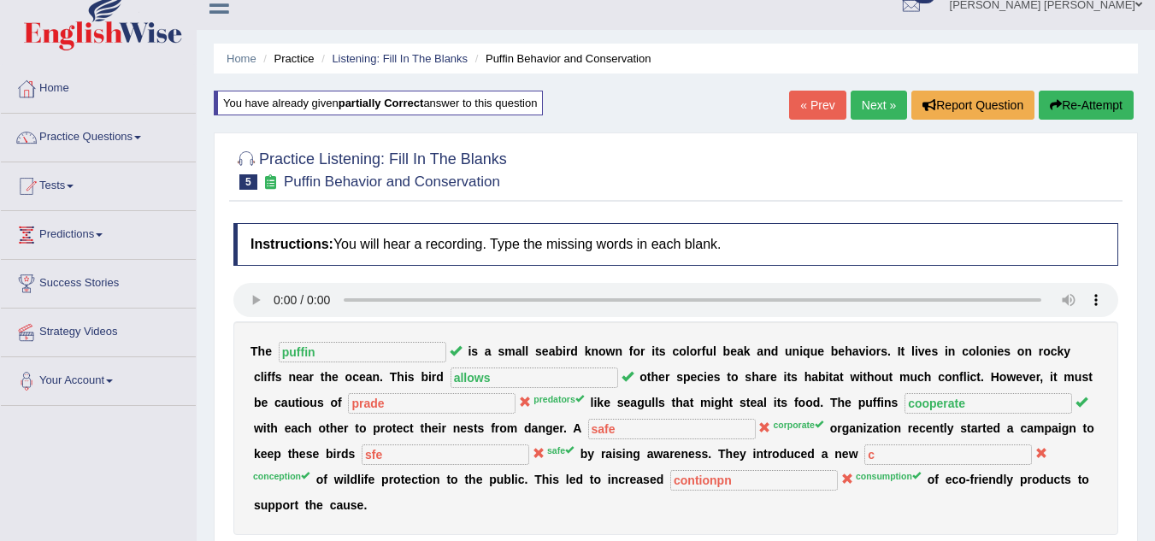
scroll to position [0, 0]
